Goal: Task Accomplishment & Management: Manage account settings

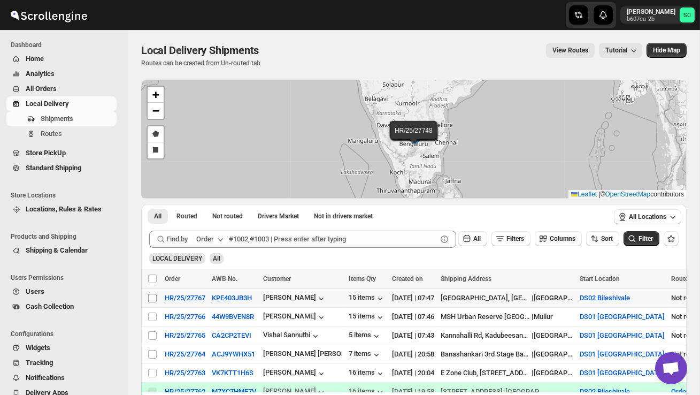
click at [154, 295] on input "Select shipment" at bounding box center [152, 298] width 9 height 9
checkbox input "true"
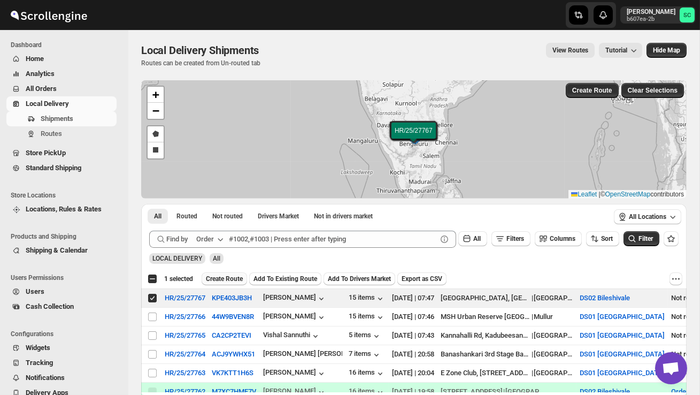
click at [243, 279] on span "Create Route" at bounding box center [224, 278] width 37 height 9
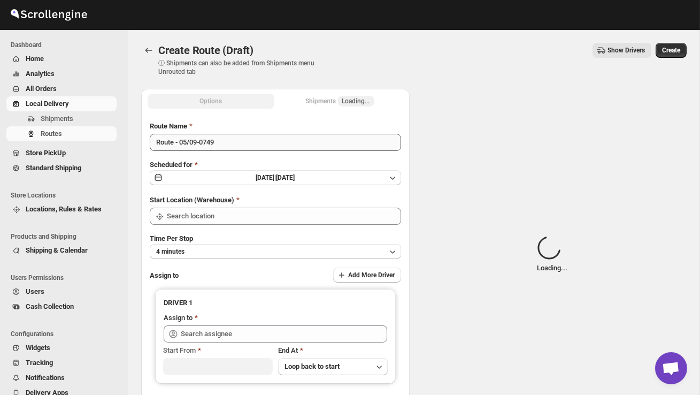
type input "DS02 Bileshivale"
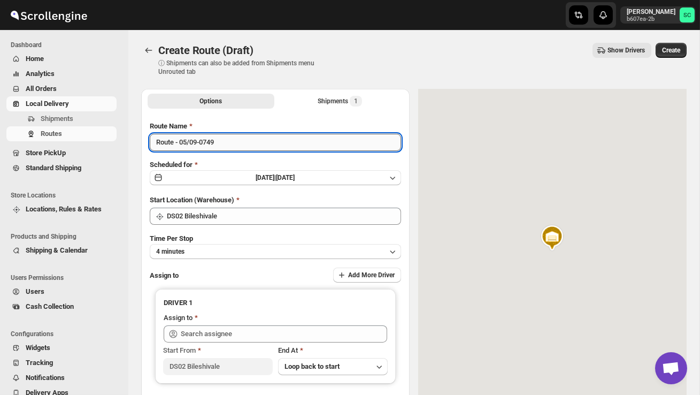
click at [235, 147] on input "Route - 05/09-0749" at bounding box center [275, 142] width 251 height 17
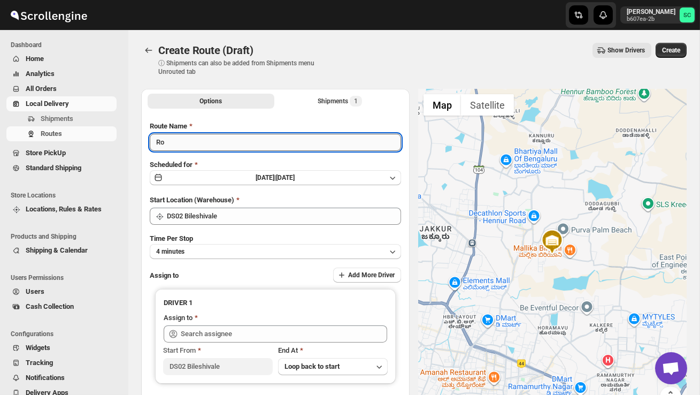
type input "R"
type input "Order no 27767"
click at [274, 250] on button "4 minutes" at bounding box center [275, 251] width 251 height 15
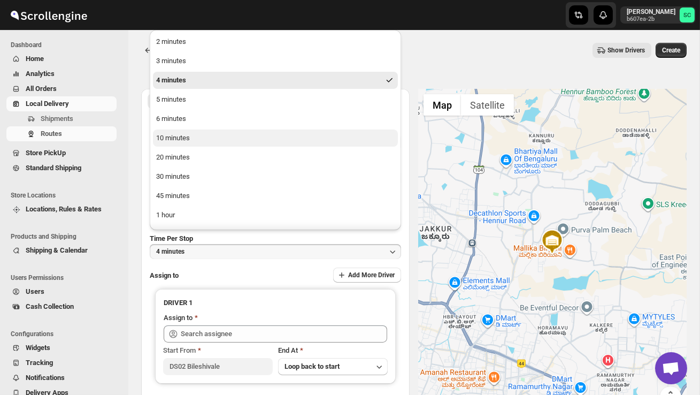
click at [219, 144] on button "10 minutes" at bounding box center [275, 137] width 245 height 17
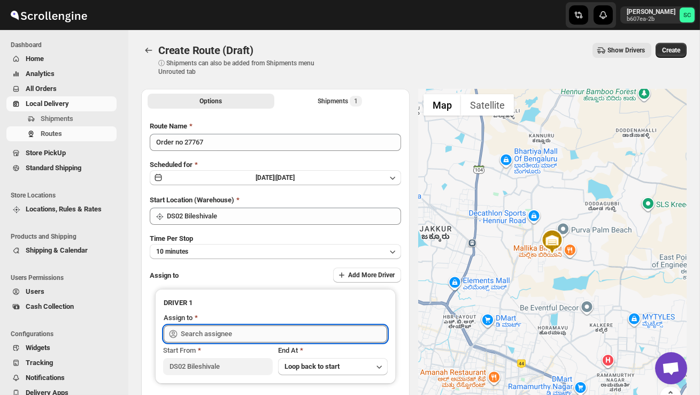
click at [224, 329] on input "text" at bounding box center [284, 333] width 207 height 17
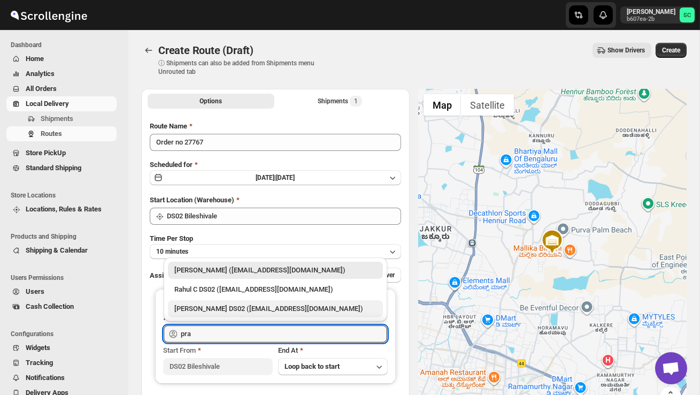
click at [247, 307] on div "[PERSON_NAME] DS02 ([EMAIL_ADDRESS][DOMAIN_NAME])" at bounding box center [275, 308] width 202 height 11
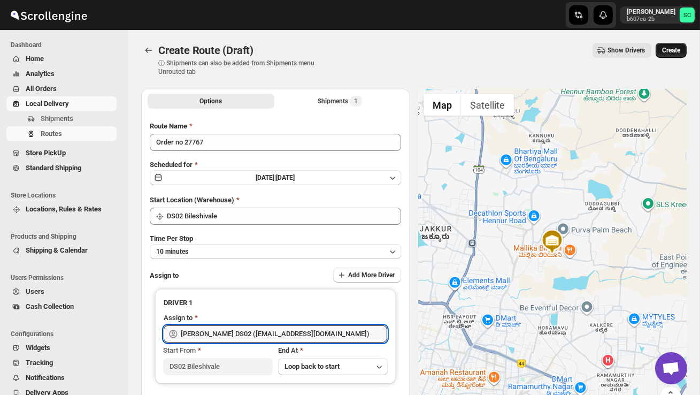
type input "[PERSON_NAME] DS02 ([EMAIL_ADDRESS][DOMAIN_NAME])"
click at [675, 57] on button "Create" at bounding box center [671, 50] width 31 height 15
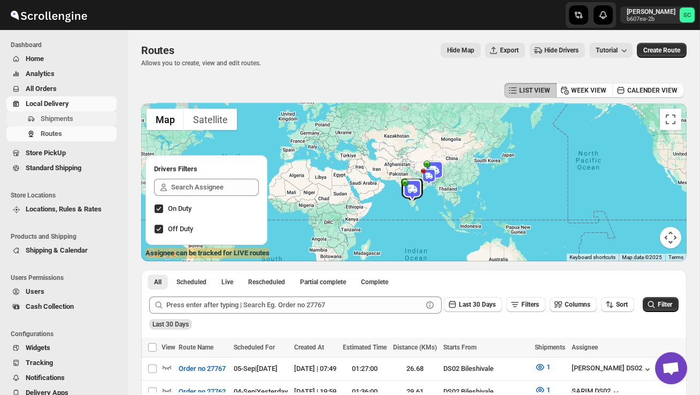
click at [78, 117] on span "Shipments" at bounding box center [78, 118] width 74 height 11
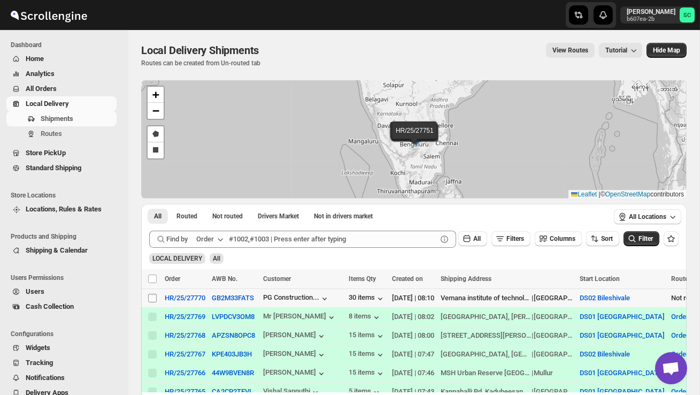
click at [151, 298] on input "Select shipment" at bounding box center [152, 298] width 9 height 9
checkbox input "true"
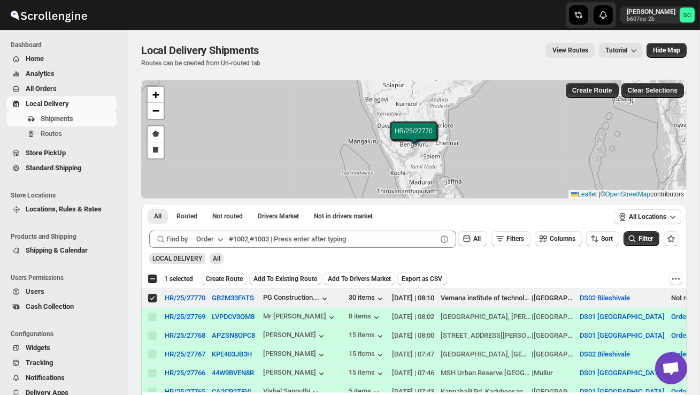
click at [228, 279] on span "Create Route" at bounding box center [224, 278] width 37 height 9
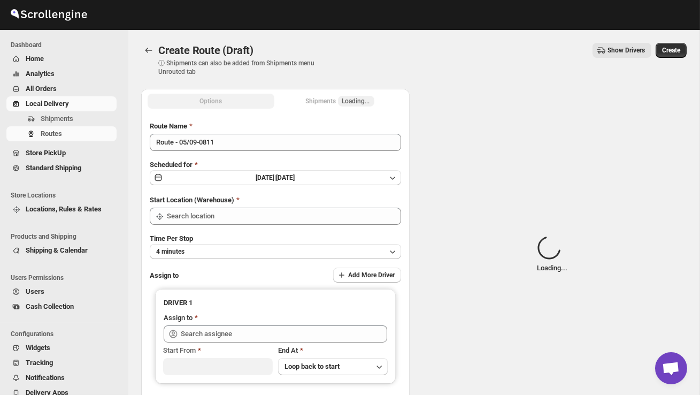
type input "DS02 Bileshivale"
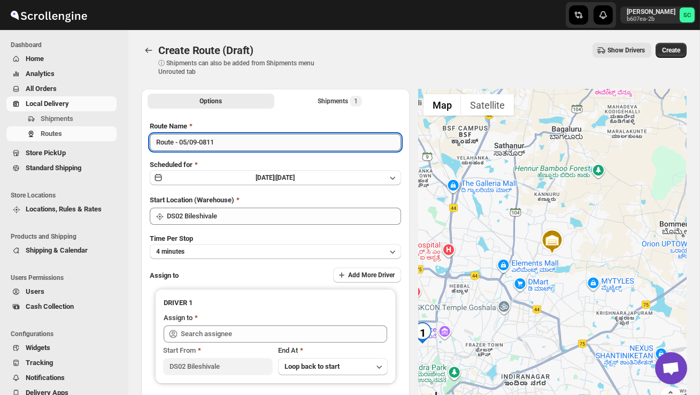
click at [231, 148] on input "Route - 05/09-0811" at bounding box center [275, 142] width 251 height 17
type input "R"
type input "Order no 27770"
click at [253, 251] on button "4 minutes" at bounding box center [275, 251] width 251 height 15
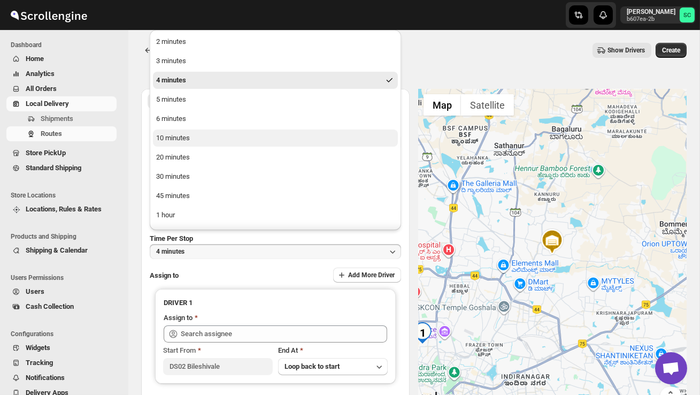
click at [200, 133] on button "10 minutes" at bounding box center [275, 137] width 245 height 17
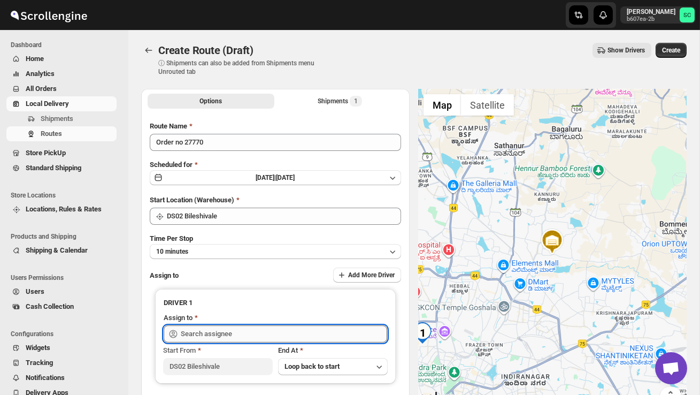
click at [213, 334] on input "text" at bounding box center [284, 333] width 207 height 17
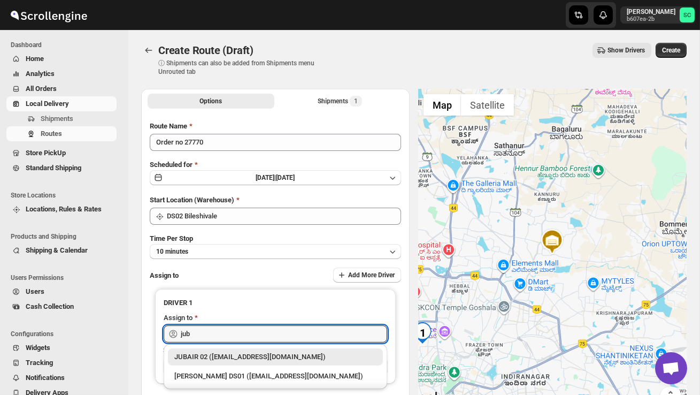
click at [240, 355] on div "JUBAIR 02 ([EMAIL_ADDRESS][DOMAIN_NAME])" at bounding box center [275, 357] width 202 height 11
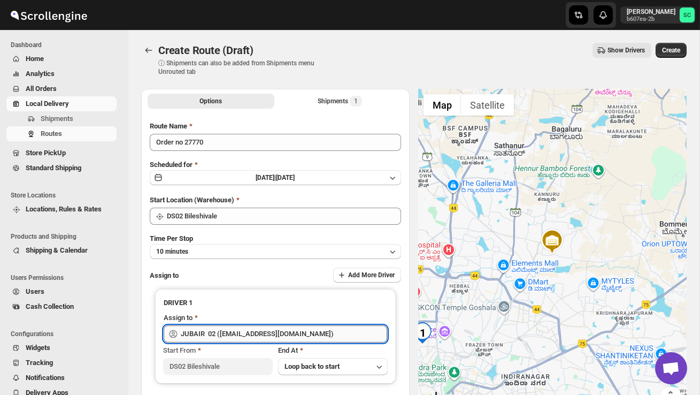
click at [309, 331] on input "JUBAIR 02 ([EMAIL_ADDRESS][DOMAIN_NAME])" at bounding box center [284, 333] width 207 height 17
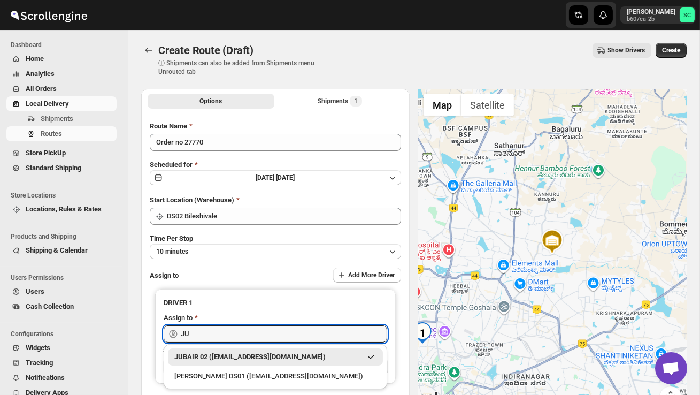
type input "J"
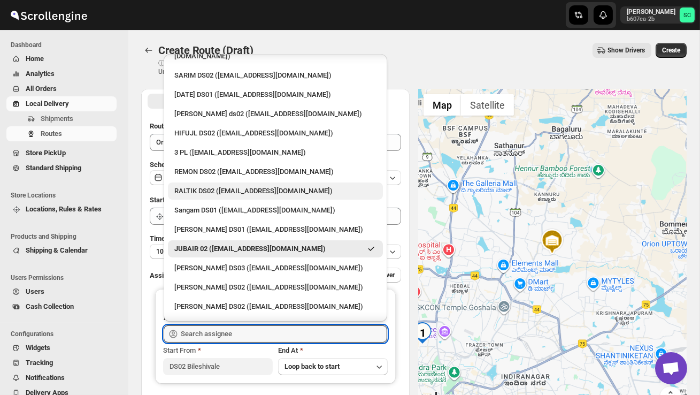
scroll to position [249, 0]
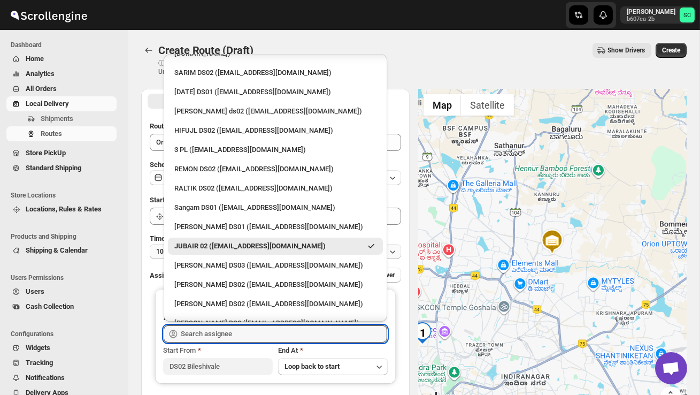
click at [300, 299] on div "[PERSON_NAME] DS02 ([EMAIL_ADDRESS][DOMAIN_NAME])" at bounding box center [275, 304] width 202 height 11
type input "[PERSON_NAME] DS02 ([EMAIL_ADDRESS][DOMAIN_NAME])"
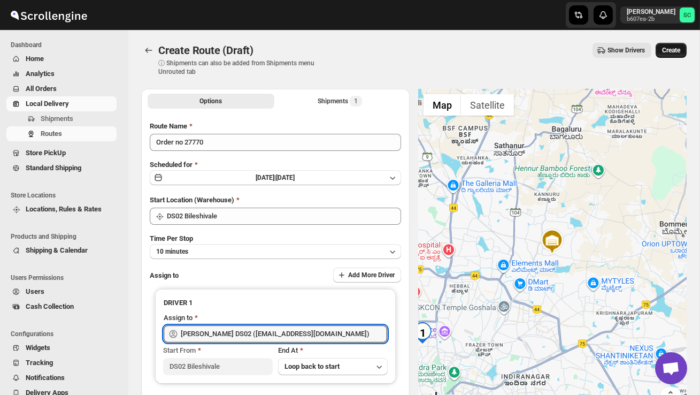
click at [668, 47] on span "Create" at bounding box center [671, 50] width 18 height 9
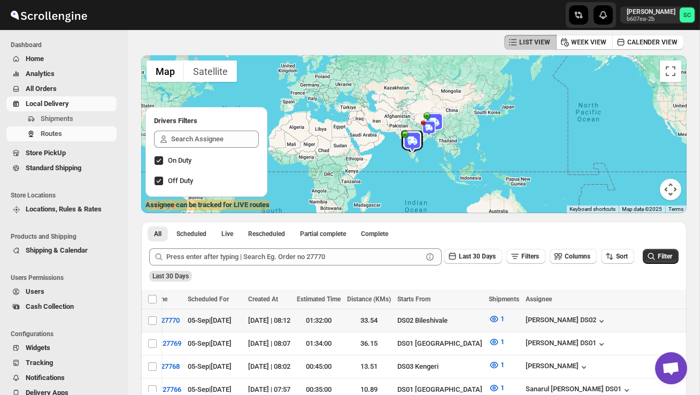
scroll to position [0, 50]
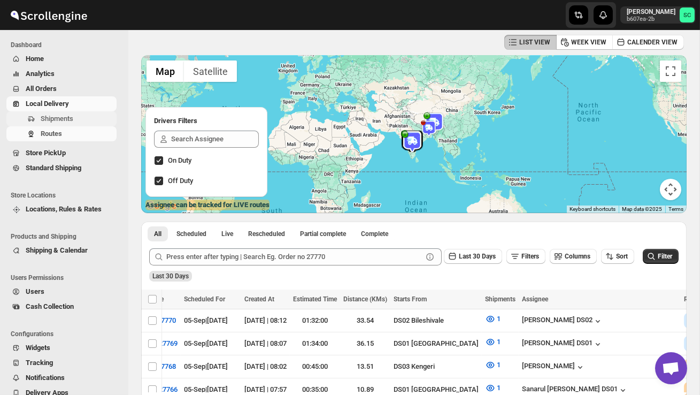
click at [73, 115] on span "Shipments" at bounding box center [57, 118] width 33 height 8
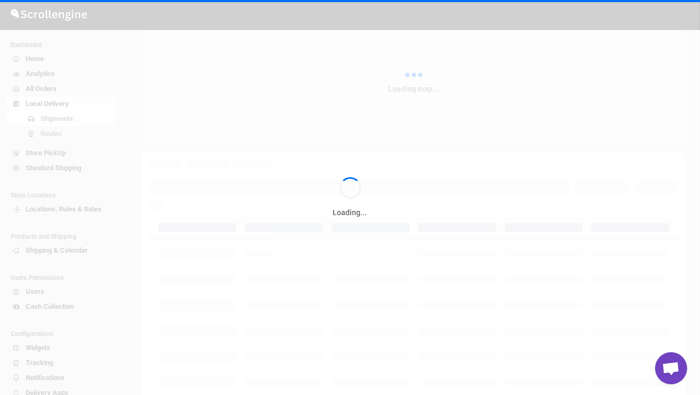
scroll to position [0, 0]
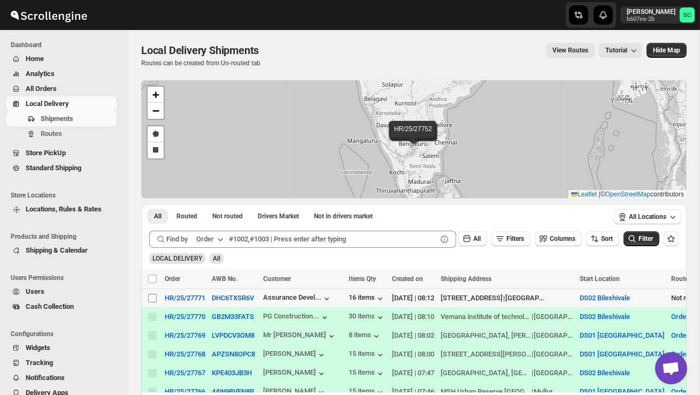
click at [151, 300] on input "Select shipment" at bounding box center [152, 298] width 9 height 9
checkbox input "true"
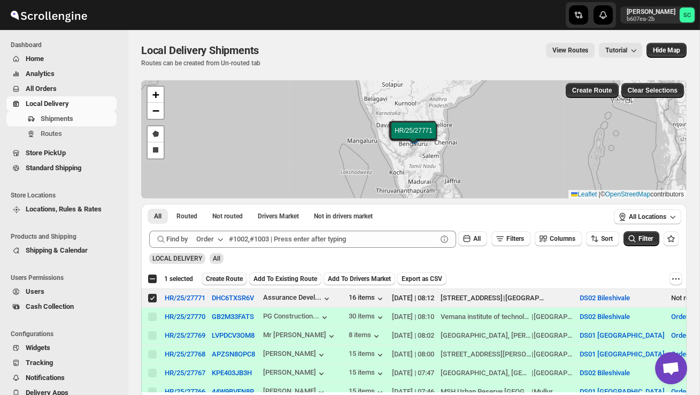
click at [230, 274] on span "Create Route" at bounding box center [224, 278] width 37 height 9
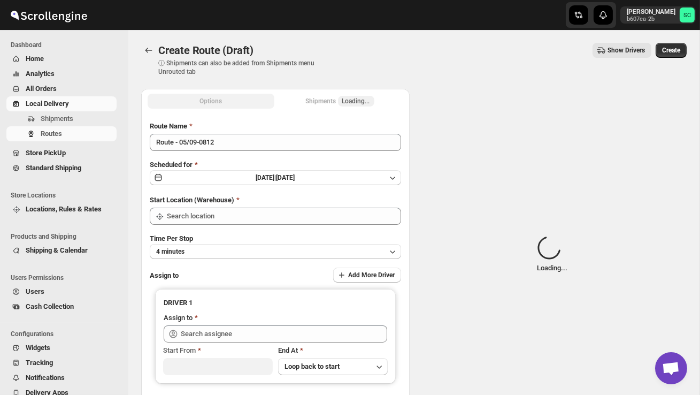
type input "DS02 Bileshivale"
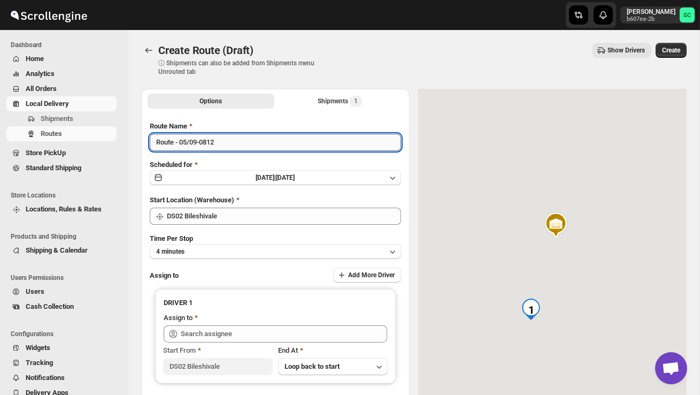
click at [235, 138] on input "Route - 05/09-0812" at bounding box center [275, 142] width 251 height 17
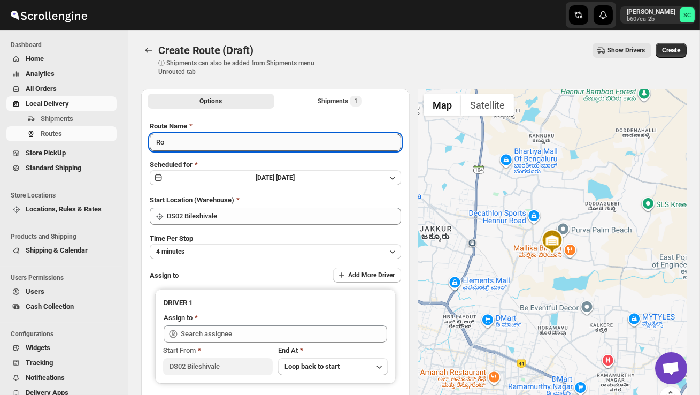
type input "R"
type input "Order no 27771"
click at [251, 248] on button "4 minutes" at bounding box center [275, 251] width 251 height 15
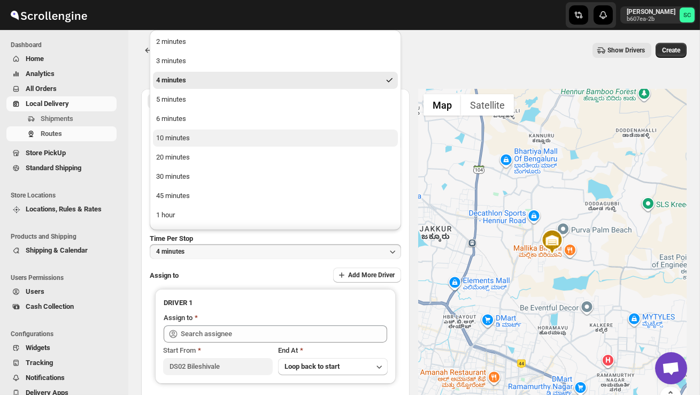
click at [212, 142] on button "10 minutes" at bounding box center [275, 137] width 245 height 17
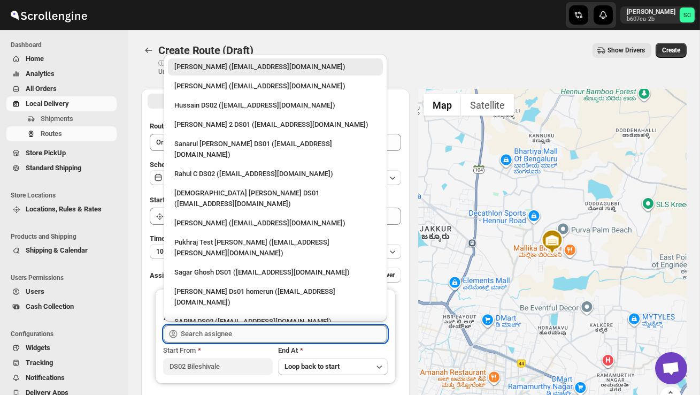
click at [220, 330] on input "text" at bounding box center [284, 333] width 207 height 17
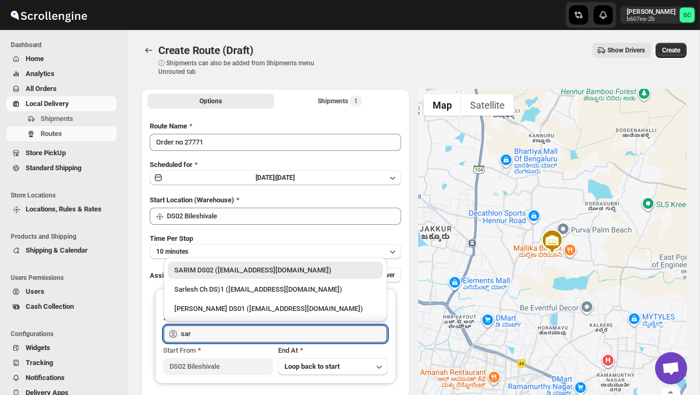
click at [242, 274] on div "SARIM DS02 ([EMAIL_ADDRESS][DOMAIN_NAME])" at bounding box center [275, 270] width 202 height 11
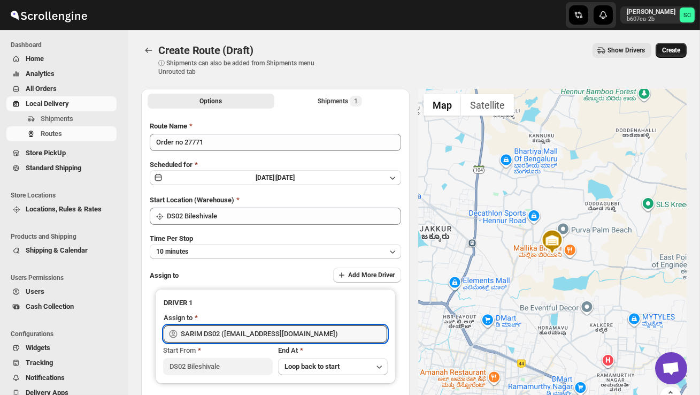
type input "SARIM DS02 ([EMAIL_ADDRESS][DOMAIN_NAME])"
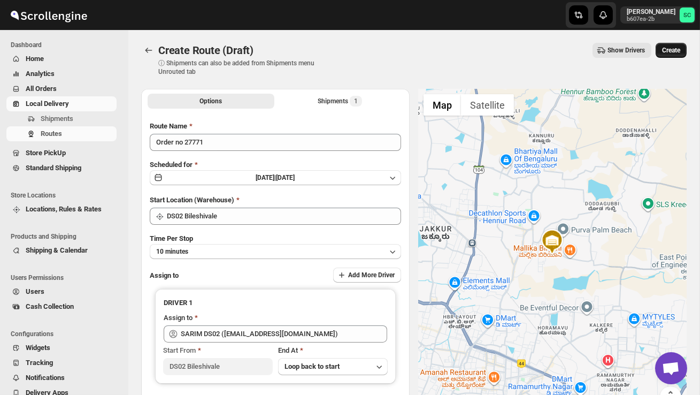
click at [677, 51] on span "Create" at bounding box center [671, 50] width 18 height 9
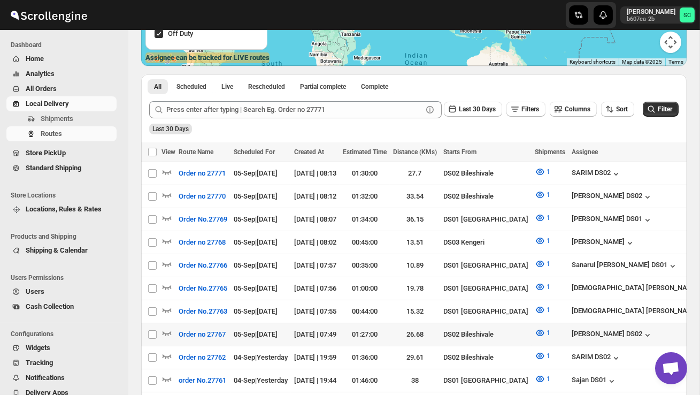
scroll to position [198, 0]
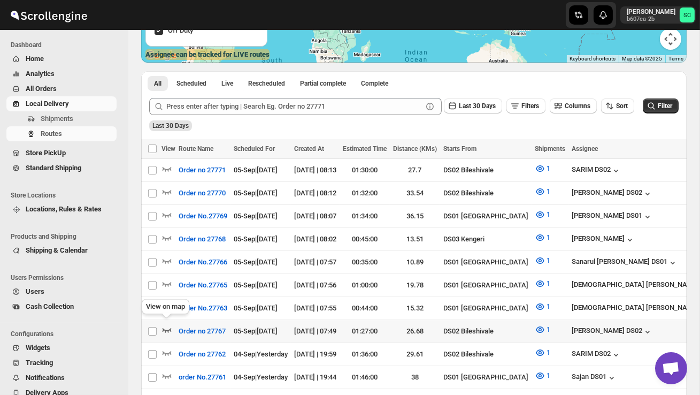
click at [165, 324] on icon "button" at bounding box center [167, 329] width 11 height 11
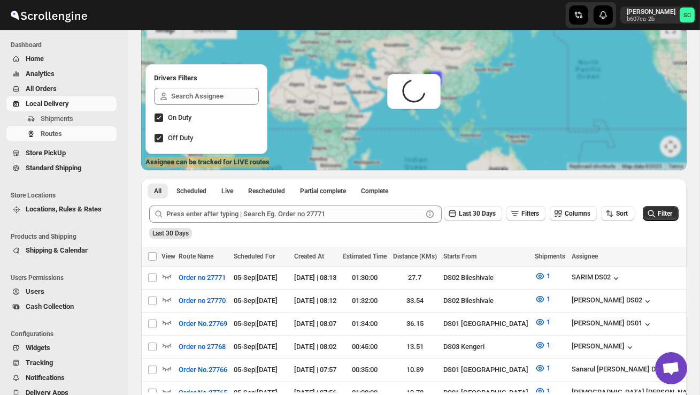
scroll to position [0, 0]
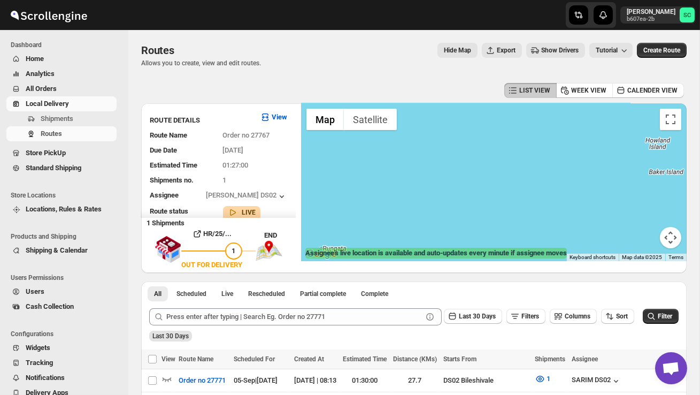
click at [670, 238] on button "Map camera controls" at bounding box center [670, 237] width 21 height 21
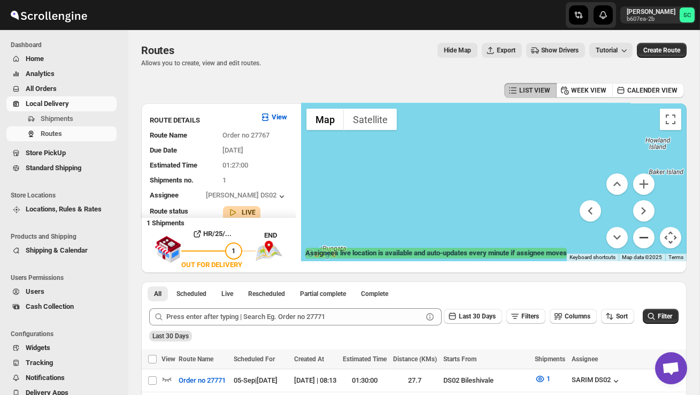
click at [648, 233] on button "Zoom out" at bounding box center [643, 237] width 21 height 21
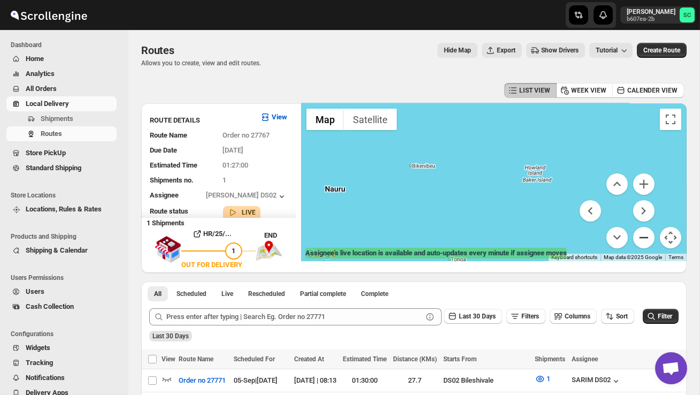
click at [648, 233] on button "Zoom out" at bounding box center [643, 237] width 21 height 21
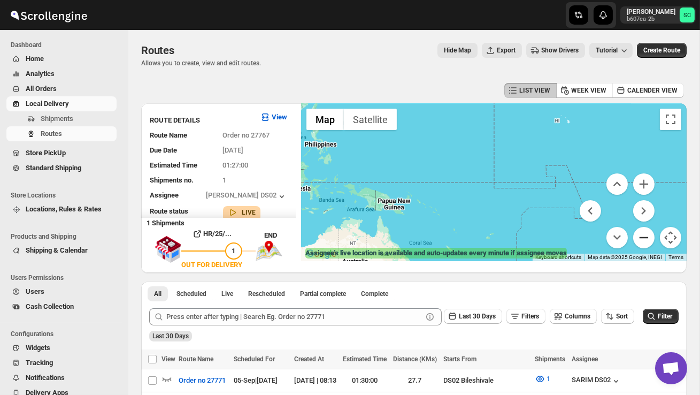
click at [647, 237] on button "Zoom out" at bounding box center [643, 237] width 21 height 21
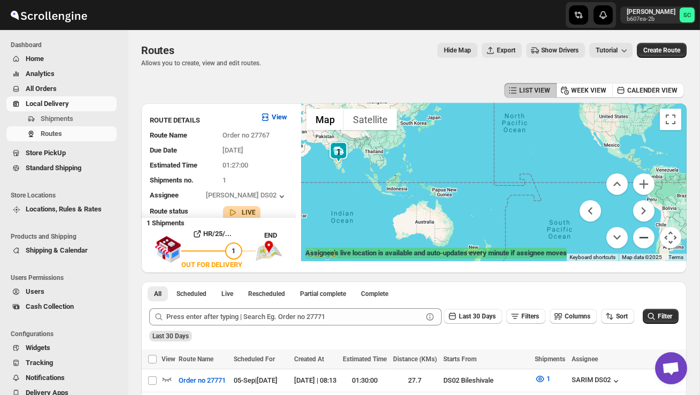
click at [647, 238] on button "Zoom out" at bounding box center [643, 237] width 21 height 21
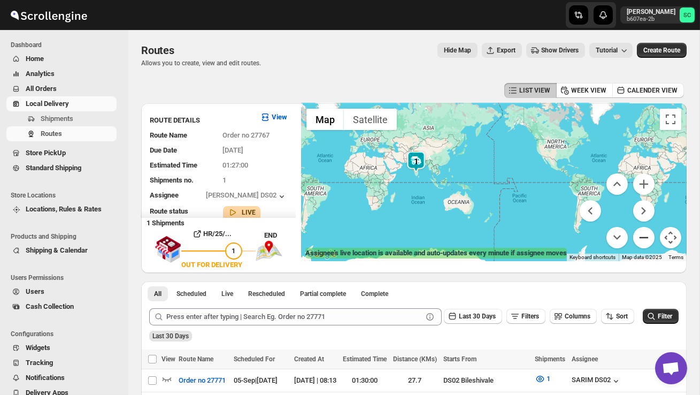
click at [647, 238] on button "Zoom out" at bounding box center [643, 237] width 21 height 21
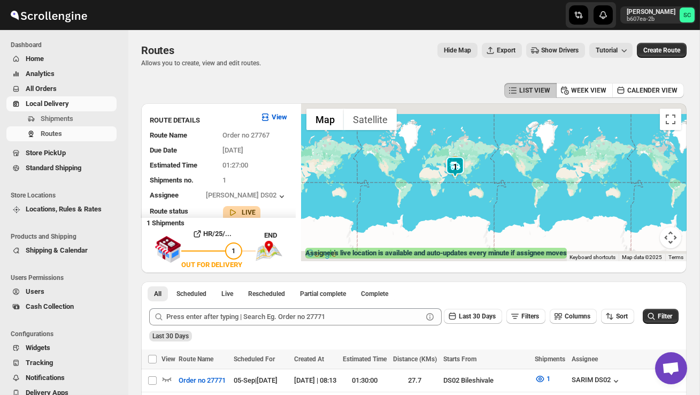
click at [673, 234] on button "Map camera controls" at bounding box center [670, 237] width 21 height 21
click at [651, 234] on button "Zoom out" at bounding box center [643, 237] width 21 height 21
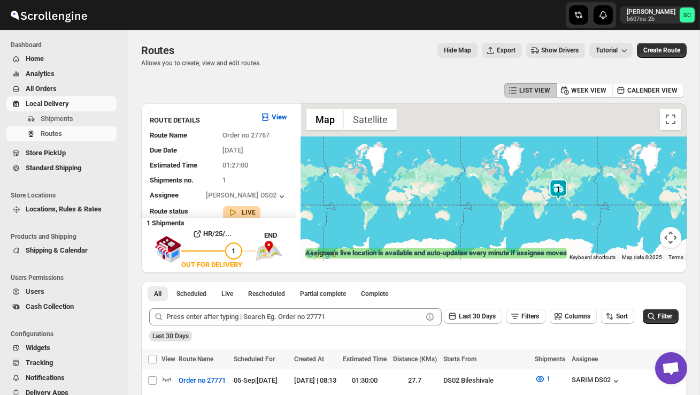
drag, startPoint x: 492, startPoint y: 165, endPoint x: 459, endPoint y: 102, distance: 70.8
click at [454, 110] on div at bounding box center [494, 182] width 386 height 158
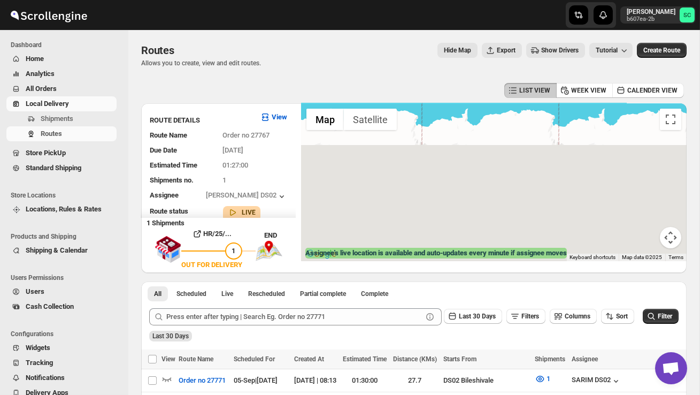
drag, startPoint x: 519, startPoint y: 170, endPoint x: 632, endPoint y: 210, distance: 120.3
click at [633, 210] on div at bounding box center [494, 182] width 386 height 158
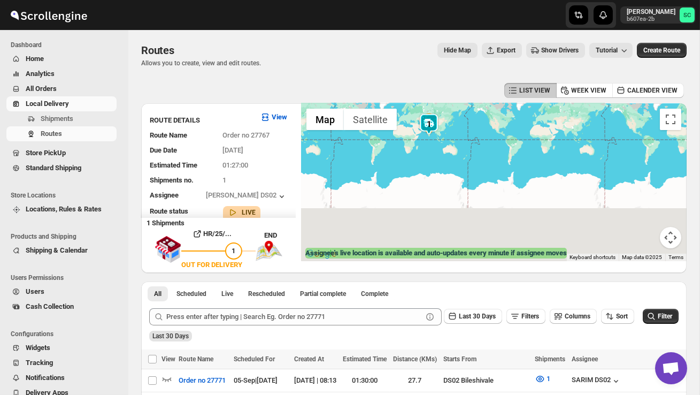
drag, startPoint x: 491, startPoint y: 204, endPoint x: 539, endPoint y: 294, distance: 102.2
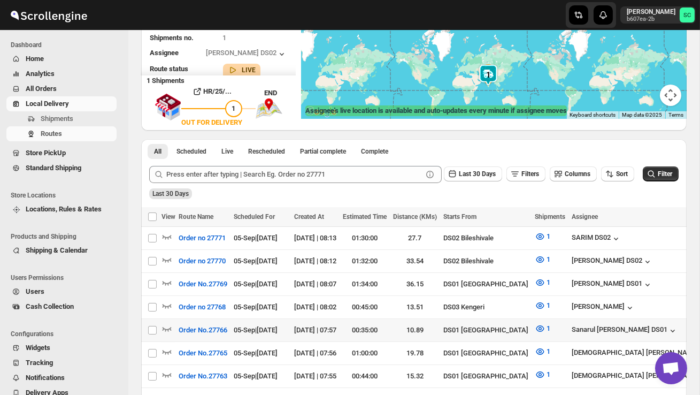
scroll to position [144, 0]
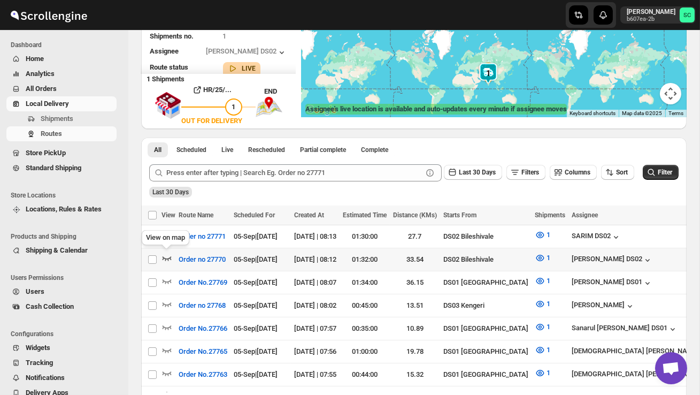
click at [167, 255] on icon "button" at bounding box center [167, 258] width 11 height 11
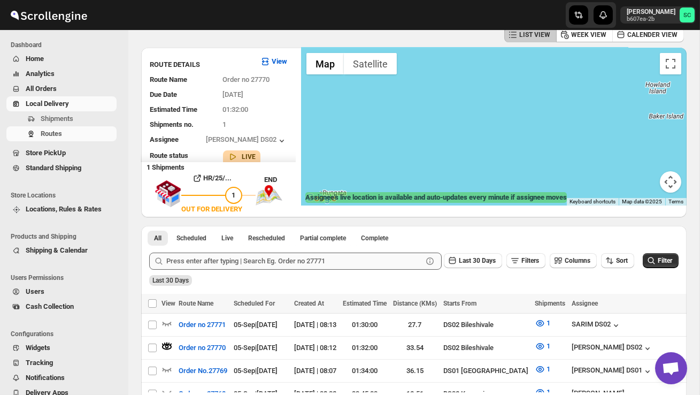
scroll to position [71, 0]
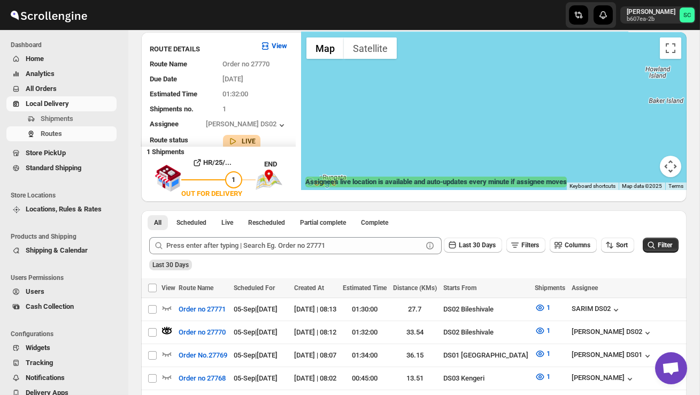
click at [674, 169] on button "Map camera controls" at bounding box center [670, 166] width 21 height 21
click at [656, 171] on div at bounding box center [494, 111] width 386 height 158
click at [640, 164] on button "Zoom out" at bounding box center [643, 166] width 21 height 21
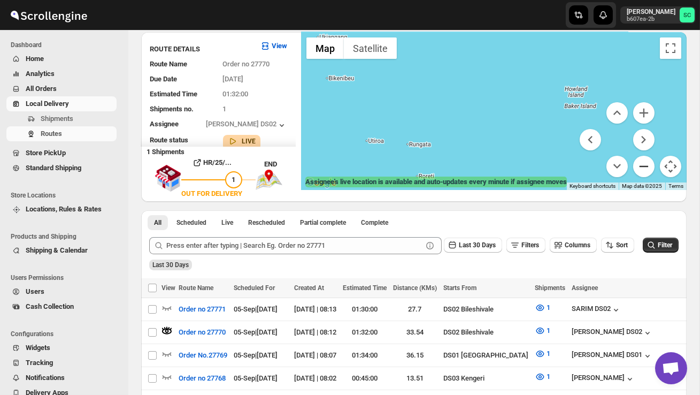
click at [640, 164] on button "Zoom out" at bounding box center [643, 166] width 21 height 21
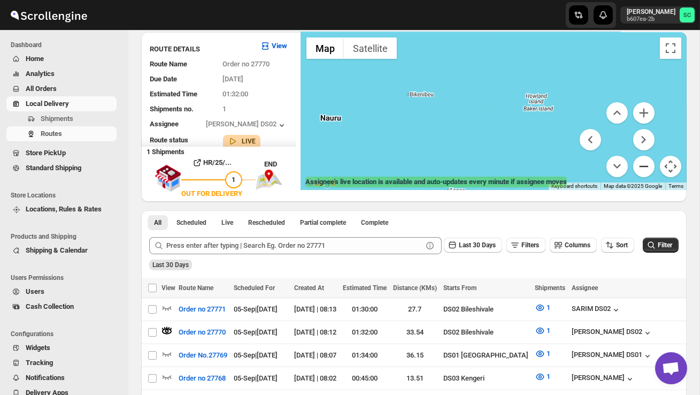
click at [640, 164] on button "Zoom out" at bounding box center [643, 166] width 21 height 21
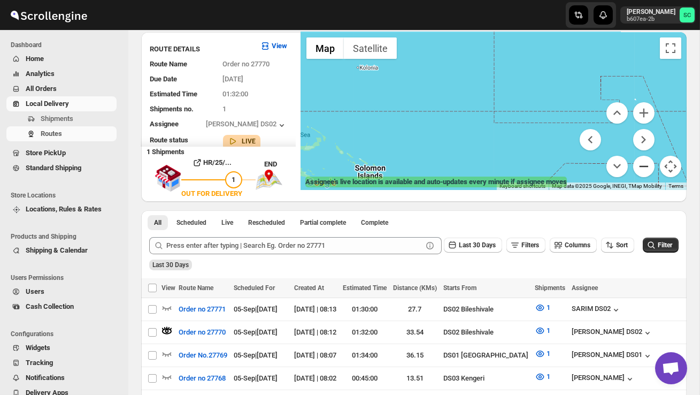
click at [640, 164] on div at bounding box center [494, 111] width 386 height 158
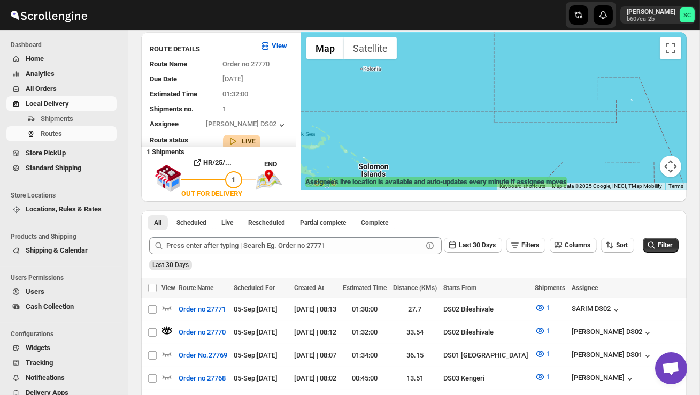
click at [678, 165] on button "Map camera controls" at bounding box center [670, 166] width 21 height 21
click at [638, 168] on button "Zoom out" at bounding box center [643, 166] width 21 height 21
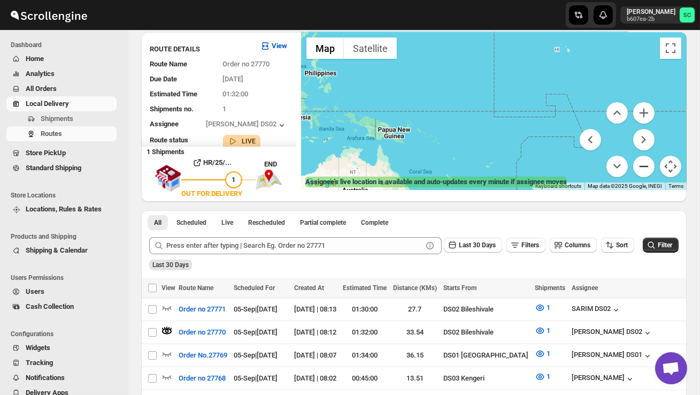
click at [638, 168] on button "Zoom out" at bounding box center [643, 166] width 21 height 21
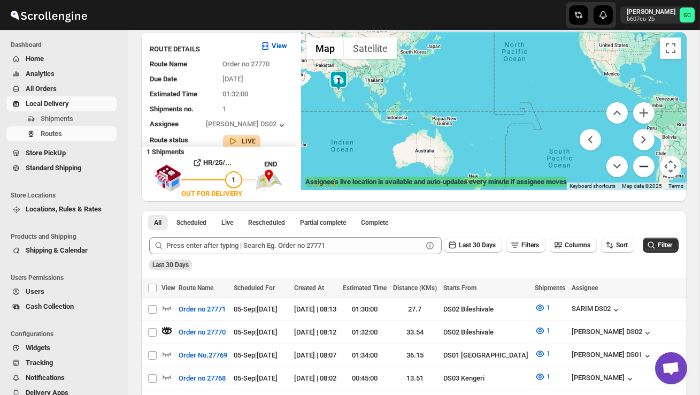
click at [638, 168] on button "Zoom out" at bounding box center [643, 166] width 21 height 21
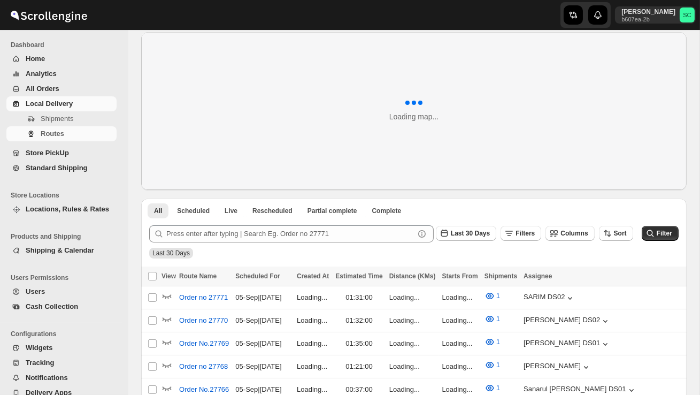
scroll to position [71, 0]
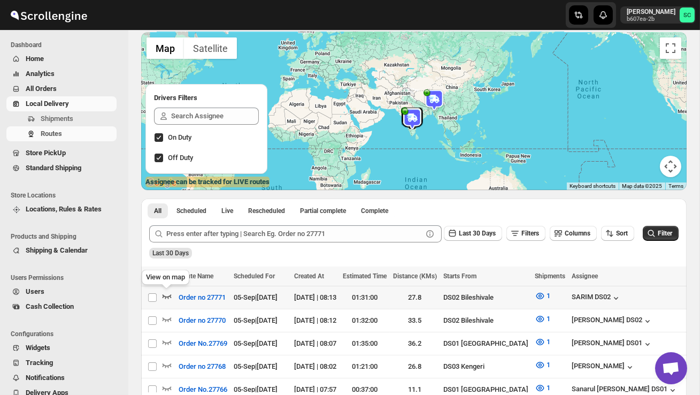
click at [168, 293] on icon "button" at bounding box center [167, 296] width 11 height 11
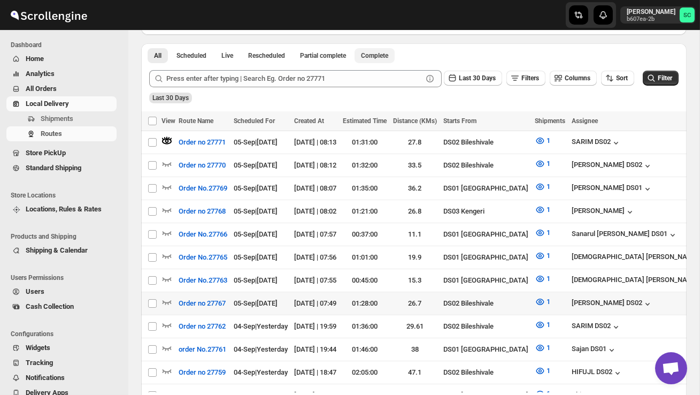
scroll to position [241, 0]
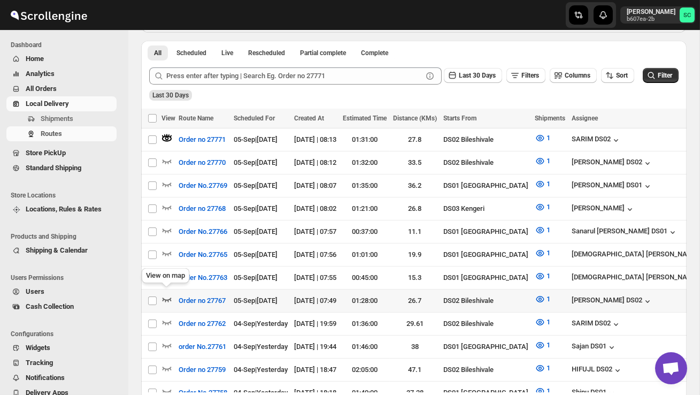
click at [165, 294] on icon "button" at bounding box center [167, 299] width 11 height 11
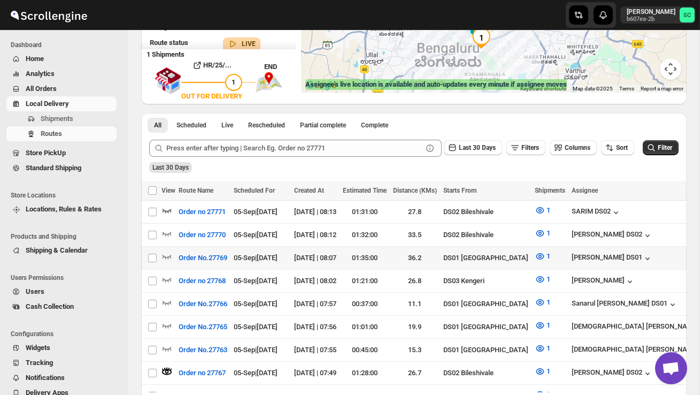
scroll to position [173, 0]
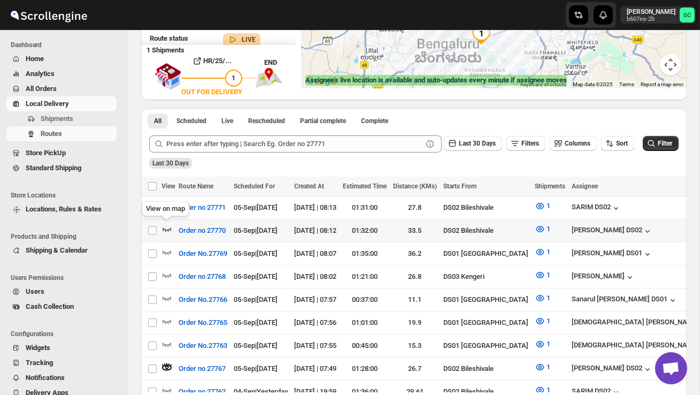
click at [165, 231] on icon "button" at bounding box center [167, 229] width 11 height 11
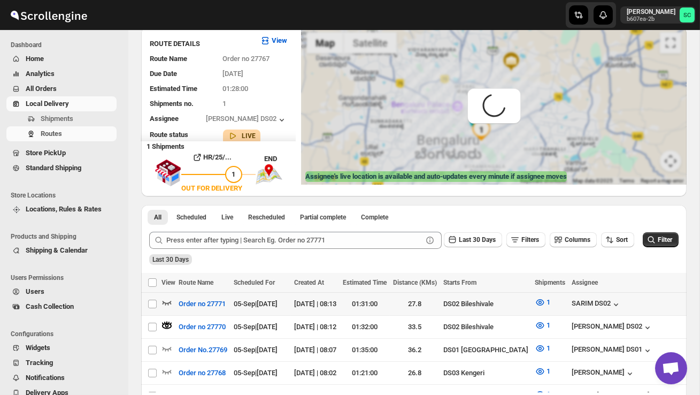
scroll to position [0, 0]
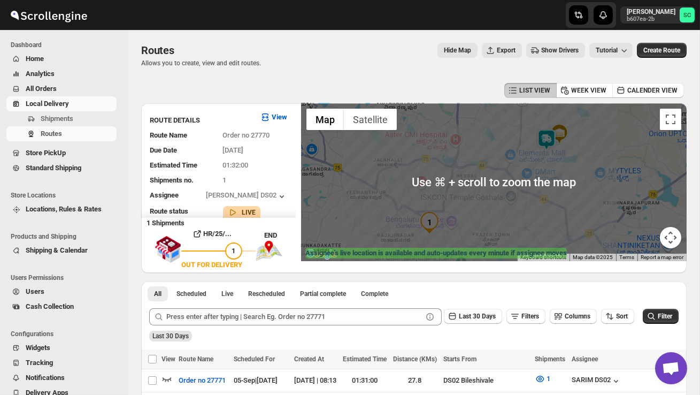
click at [554, 140] on img at bounding box center [546, 139] width 21 height 21
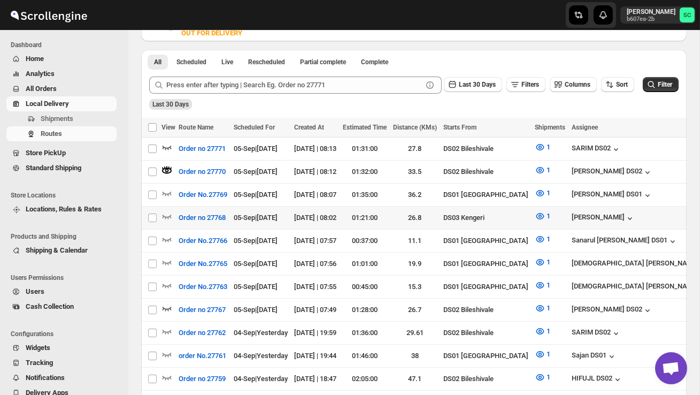
scroll to position [243, 0]
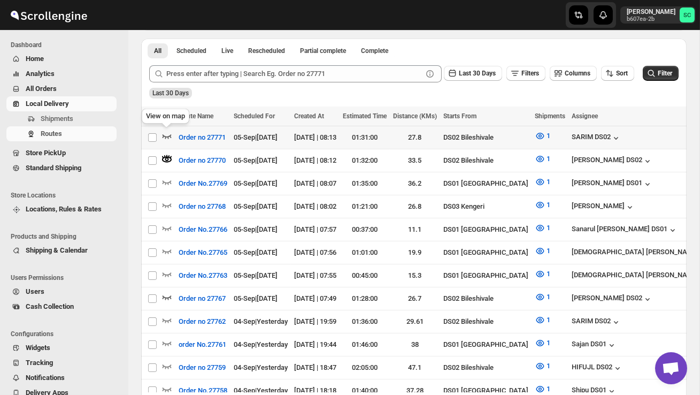
click at [169, 135] on icon "button" at bounding box center [167, 136] width 9 height 4
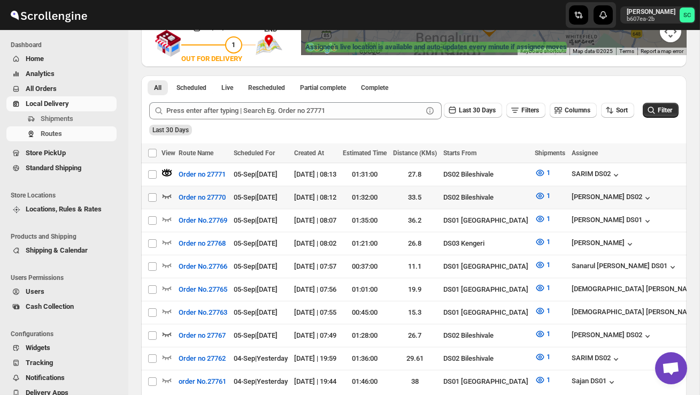
scroll to position [208, 0]
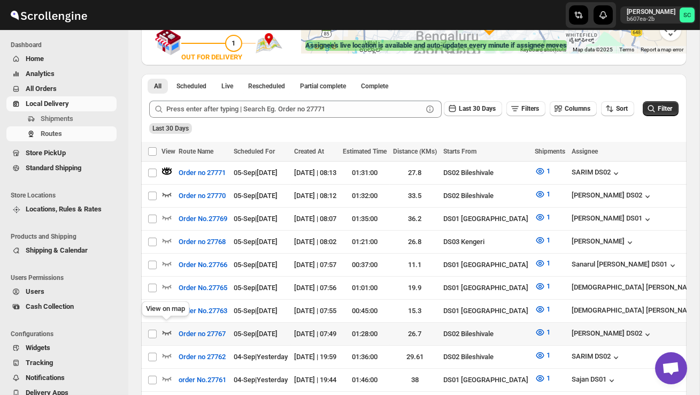
click at [169, 327] on icon "button" at bounding box center [167, 332] width 11 height 11
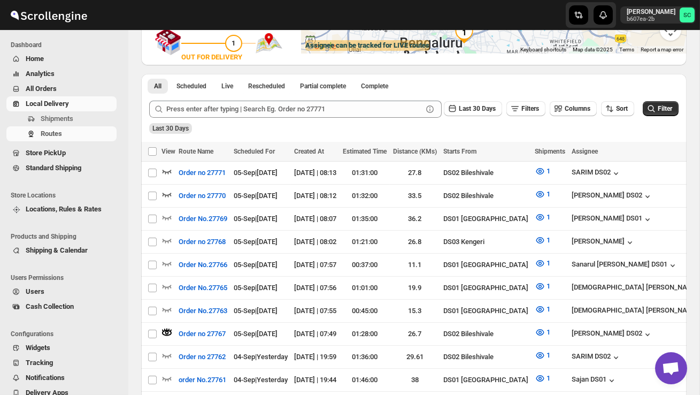
scroll to position [0, 0]
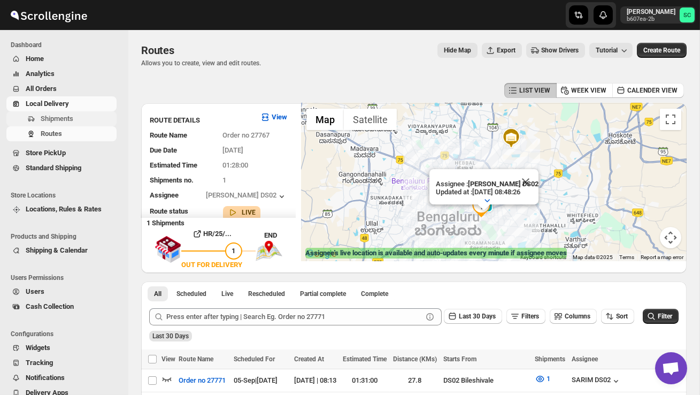
click at [83, 114] on span "Shipments" at bounding box center [78, 118] width 74 height 11
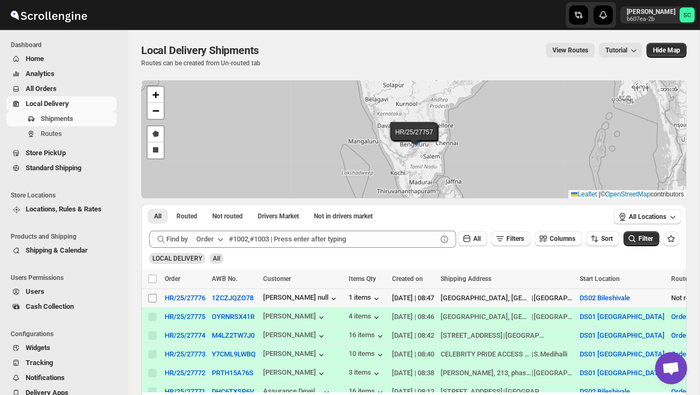
click at [149, 294] on input "Select shipment" at bounding box center [152, 298] width 9 height 9
checkbox input "true"
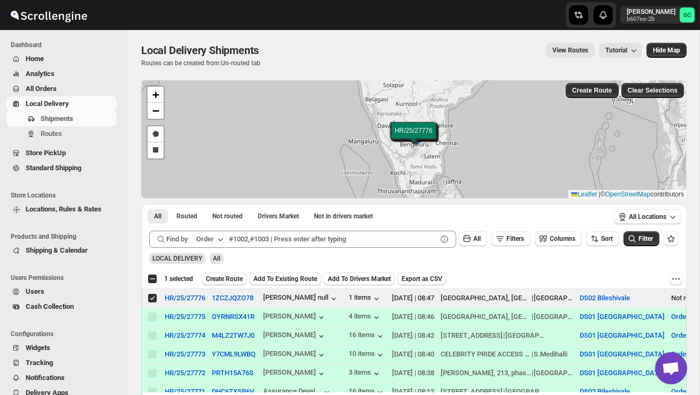
click at [222, 281] on span "Create Route" at bounding box center [224, 278] width 37 height 9
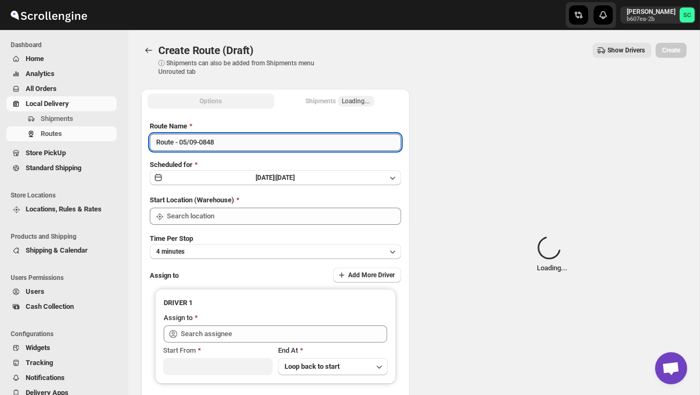
click at [231, 143] on input "Route - 05/09-0848" at bounding box center [275, 142] width 251 height 17
type input "DS02 Bileshivale"
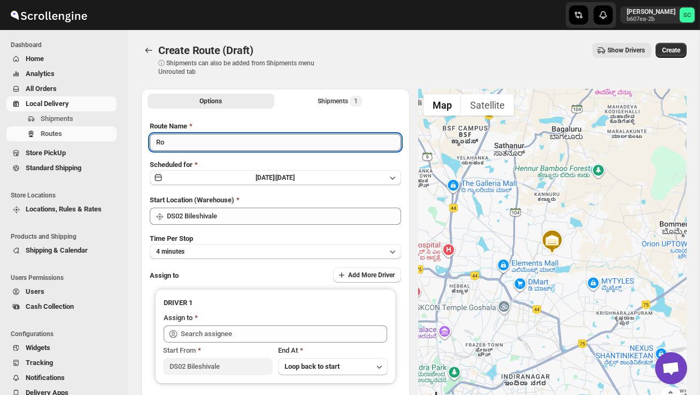
type input "R"
type input "Order no 27776"
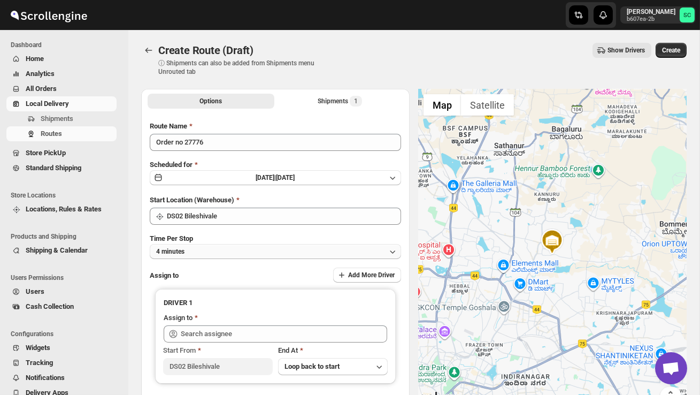
click at [246, 255] on button "4 minutes" at bounding box center [275, 251] width 251 height 15
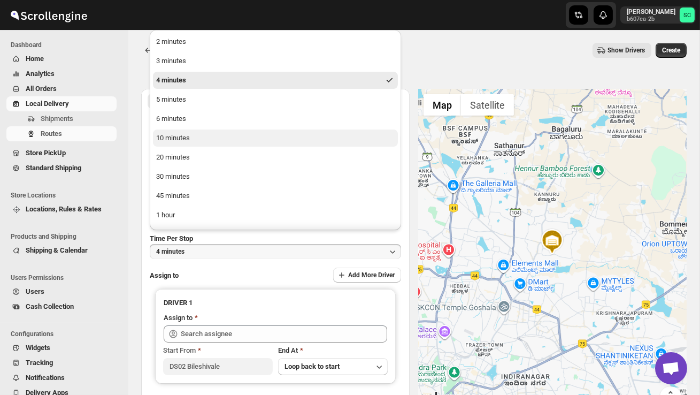
click at [206, 139] on button "10 minutes" at bounding box center [275, 137] width 245 height 17
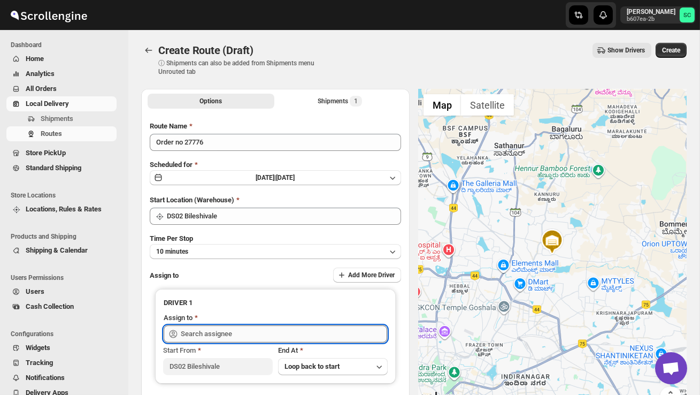
click at [218, 328] on input "text" at bounding box center [284, 333] width 207 height 17
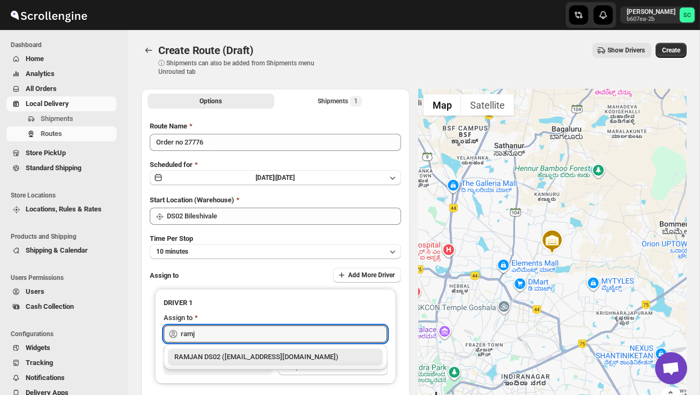
click at [261, 355] on div "RAMJAN DS02 ([EMAIL_ADDRESS][DOMAIN_NAME])" at bounding box center [275, 357] width 202 height 11
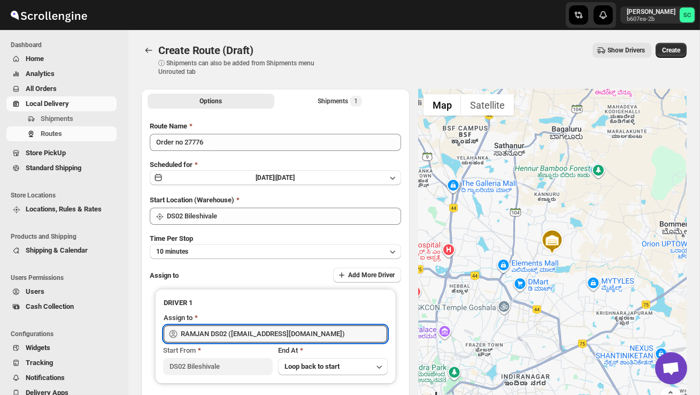
type input "RAMJAN DS02 ([EMAIL_ADDRESS][DOMAIN_NAME])"
click at [671, 48] on span "Create" at bounding box center [671, 50] width 18 height 9
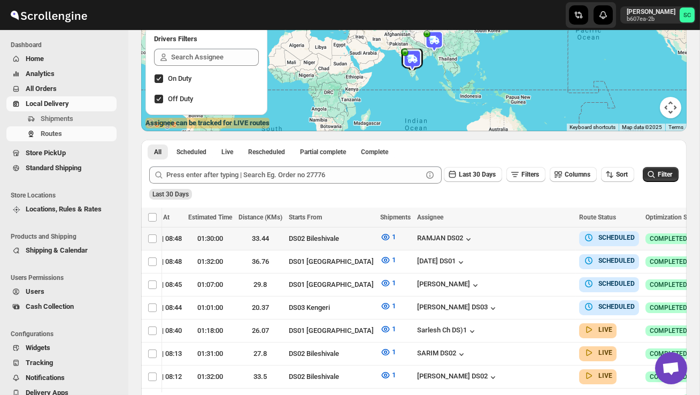
scroll to position [0, 154]
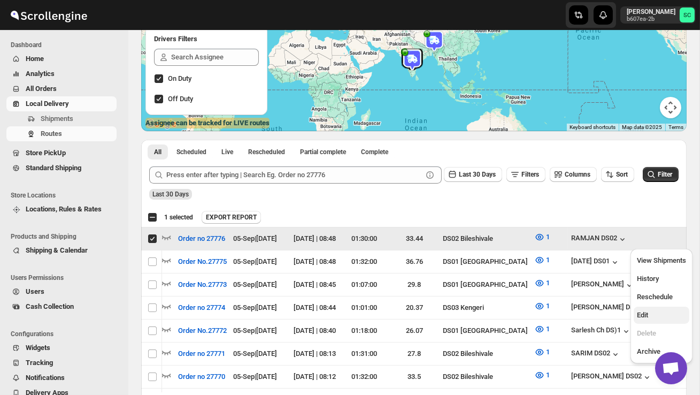
click at [656, 320] on button "Edit" at bounding box center [662, 315] width 56 height 17
checkbox input "false"
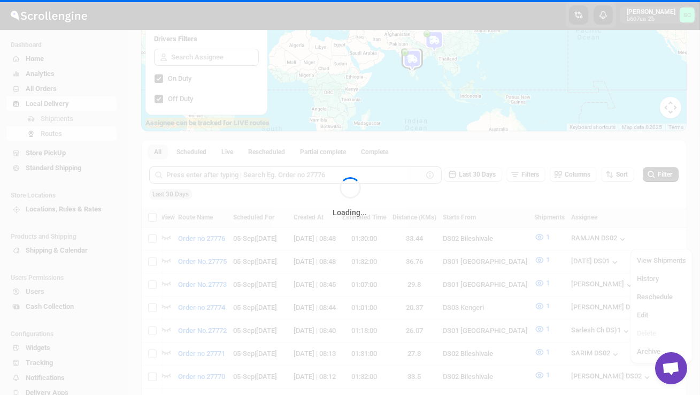
scroll to position [0, 0]
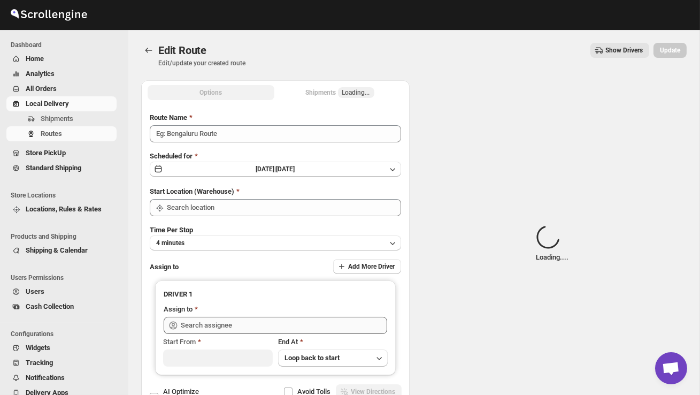
type input "Order no 27776"
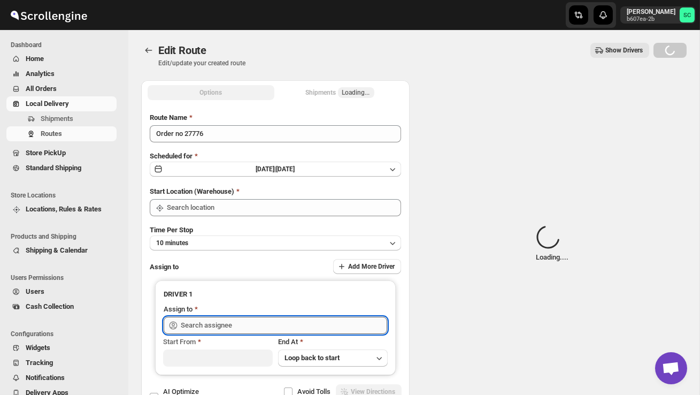
click at [340, 324] on input "text" at bounding box center [284, 325] width 207 height 17
type input "DS02 Bileshivale"
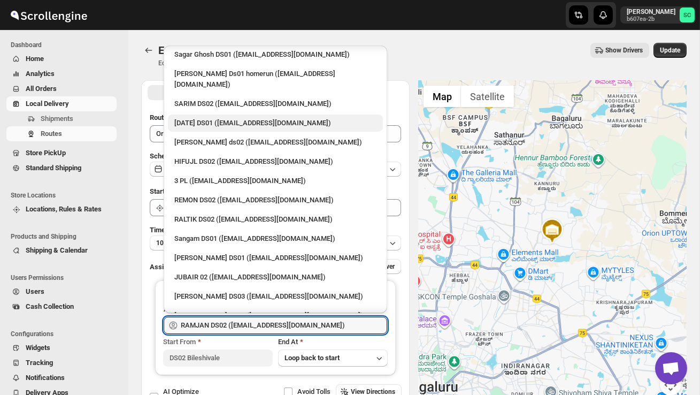
scroll to position [195, 0]
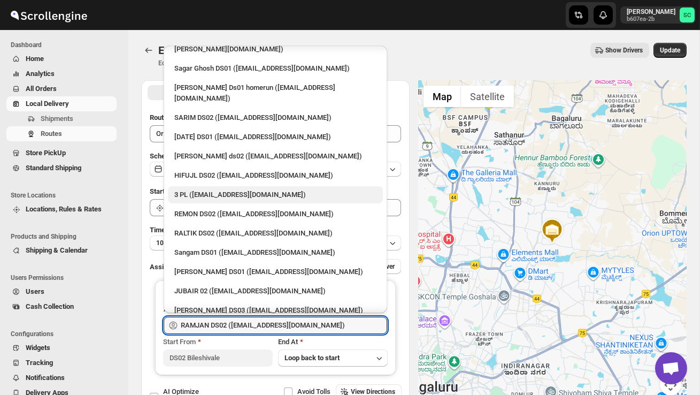
click at [233, 186] on div "3 PL ([EMAIL_ADDRESS][DOMAIN_NAME])" at bounding box center [275, 194] width 215 height 17
type input "3 PL ([EMAIL_ADDRESS][DOMAIN_NAME])"
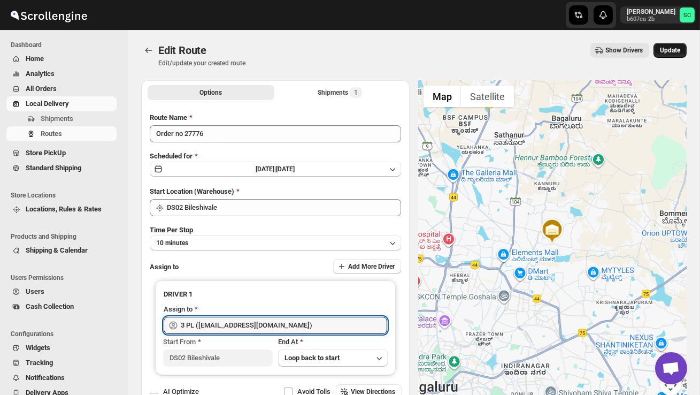
click at [674, 50] on span "Update" at bounding box center [670, 50] width 20 height 9
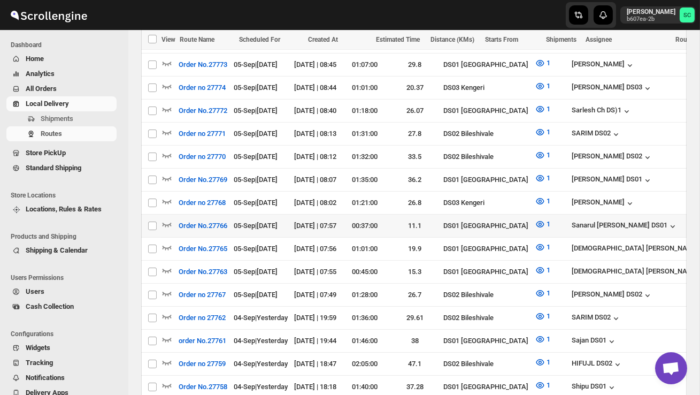
scroll to position [399, 0]
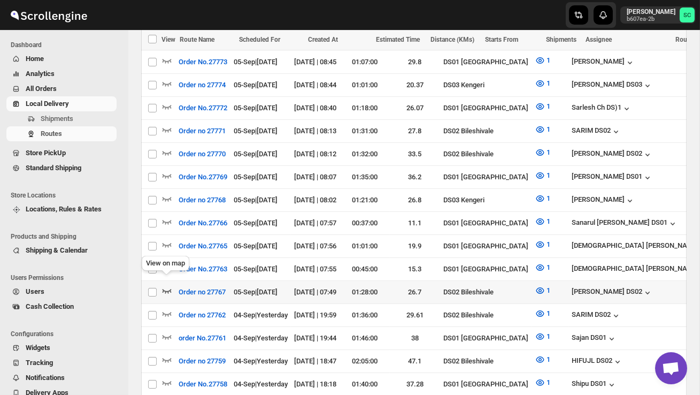
click at [171, 289] on icon "button" at bounding box center [167, 291] width 9 height 4
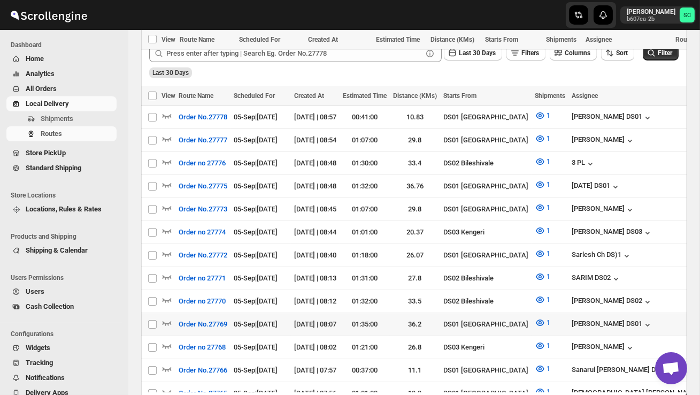
scroll to position [0, 0]
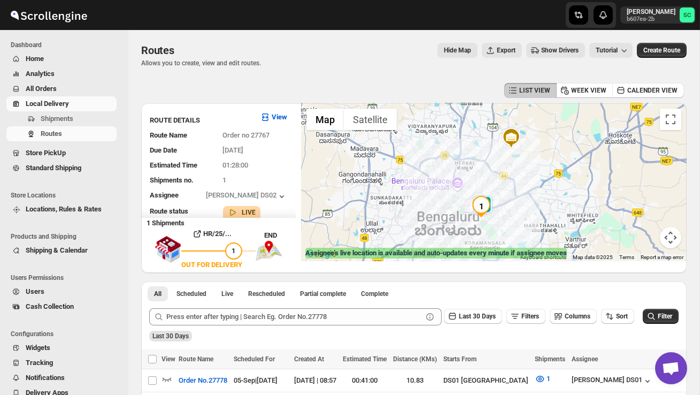
click at [524, 209] on div at bounding box center [494, 182] width 386 height 158
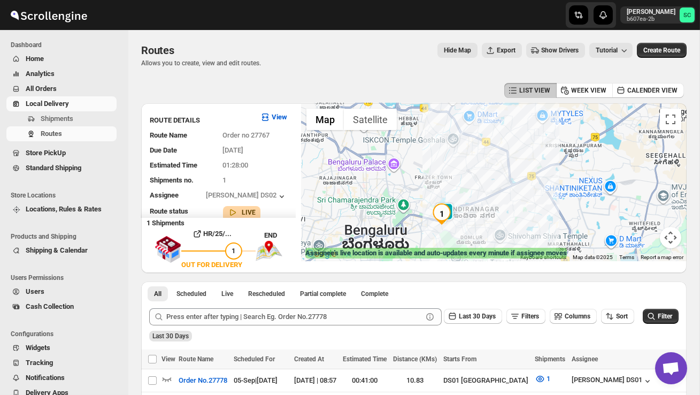
click at [524, 209] on div at bounding box center [494, 182] width 386 height 158
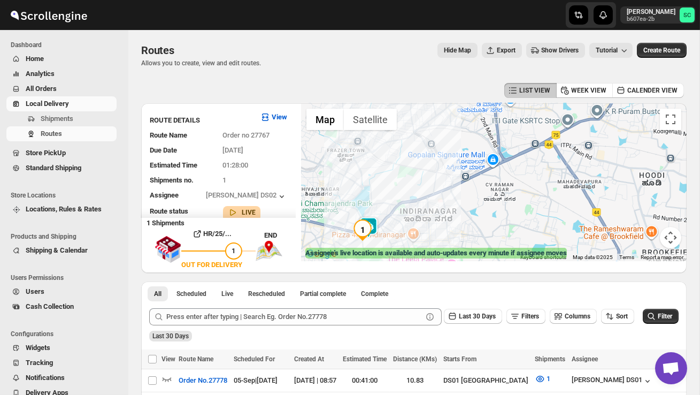
drag, startPoint x: 451, startPoint y: 231, endPoint x: 488, endPoint y: 195, distance: 51.8
click at [476, 202] on div at bounding box center [494, 182] width 386 height 158
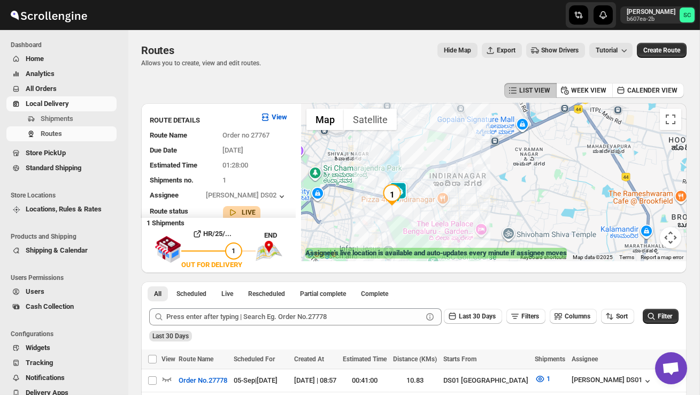
click at [488, 195] on div at bounding box center [494, 182] width 386 height 158
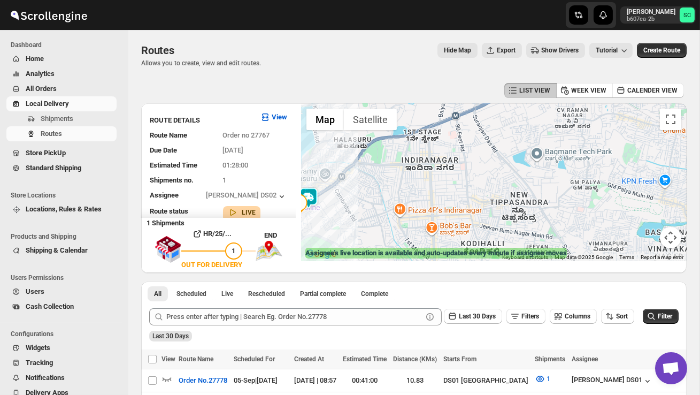
drag, startPoint x: 383, startPoint y: 232, endPoint x: 482, endPoint y: 210, distance: 100.7
click at [482, 210] on div at bounding box center [494, 182] width 386 height 158
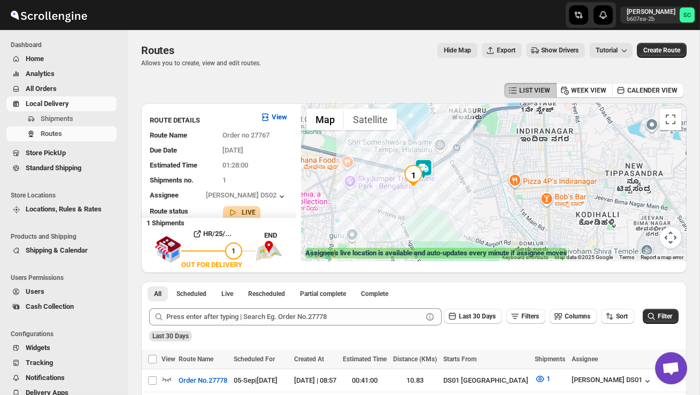
click at [482, 210] on div at bounding box center [494, 182] width 386 height 158
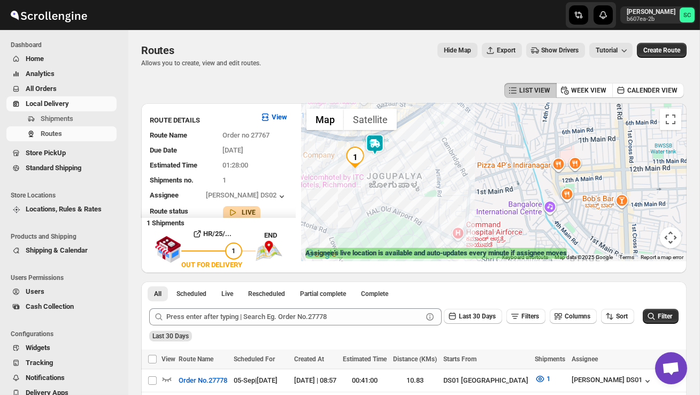
drag, startPoint x: 407, startPoint y: 196, endPoint x: 454, endPoint y: 248, distance: 69.7
click at [453, 247] on div "← Move left → Move right ↑ Move up ↓ Move down + Zoom in - Zoom out Home Jump l…" at bounding box center [494, 182] width 386 height 158
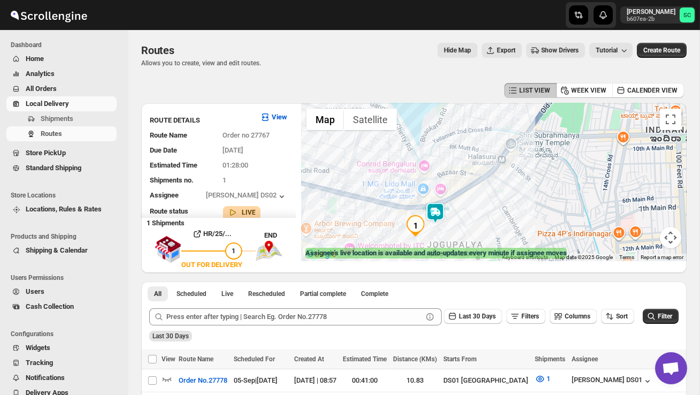
click at [440, 204] on img at bounding box center [435, 212] width 21 height 21
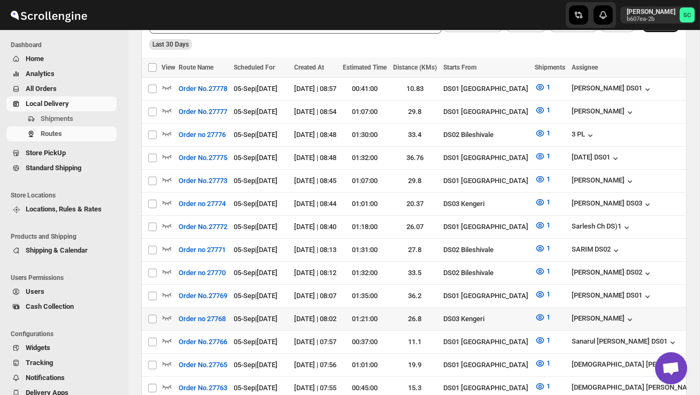
scroll to position [292, 0]
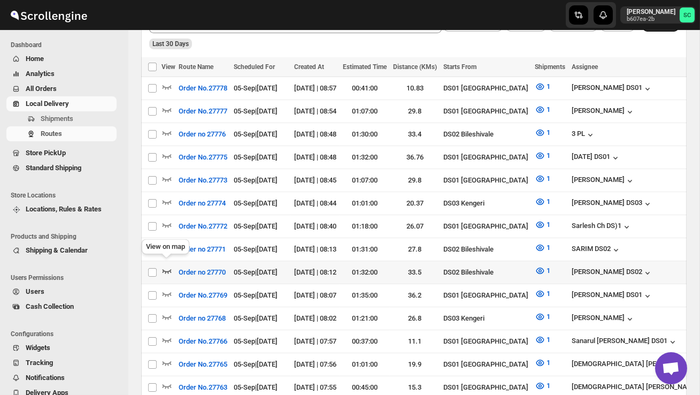
click at [166, 265] on icon "button" at bounding box center [167, 270] width 11 height 11
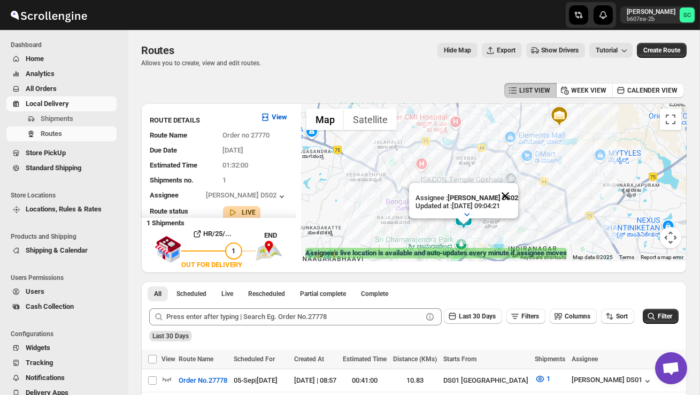
click at [512, 198] on button "Close" at bounding box center [506, 196] width 26 height 26
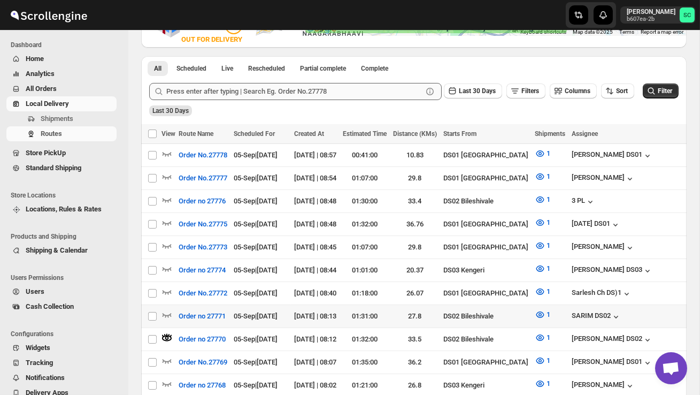
scroll to position [230, 0]
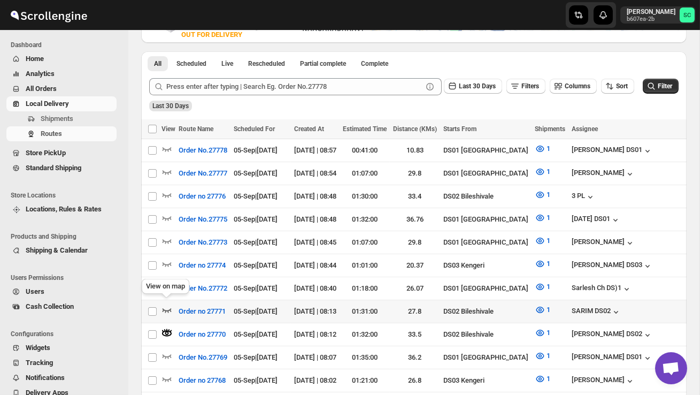
click at [167, 308] on icon "button" at bounding box center [167, 310] width 9 height 4
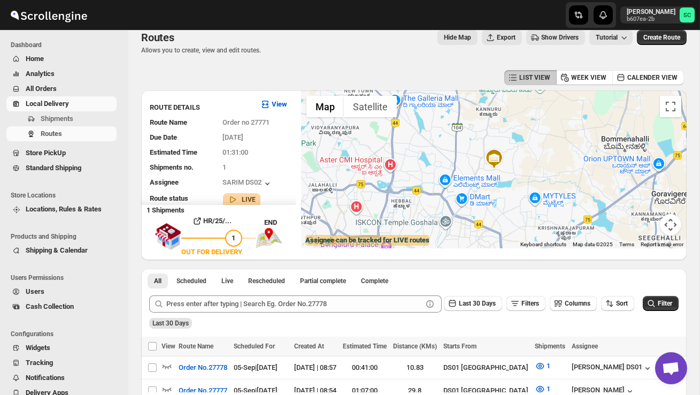
scroll to position [0, 0]
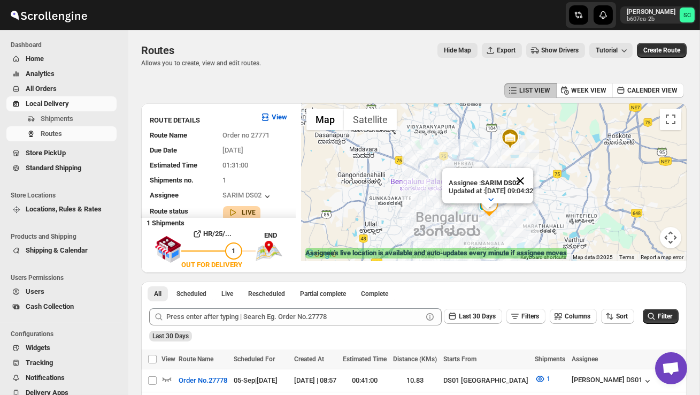
click at [533, 180] on button "Close" at bounding box center [521, 181] width 26 height 26
click at [507, 216] on div at bounding box center [494, 182] width 386 height 158
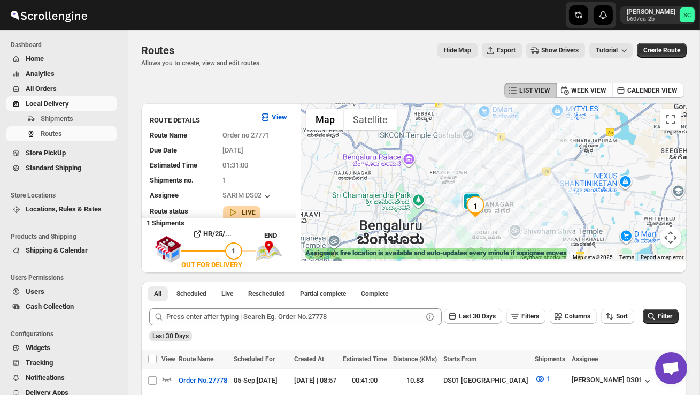
click at [507, 216] on div at bounding box center [494, 182] width 386 height 158
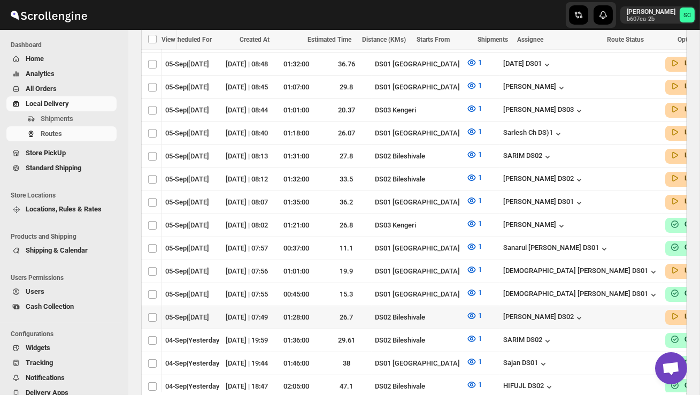
scroll to position [0, 154]
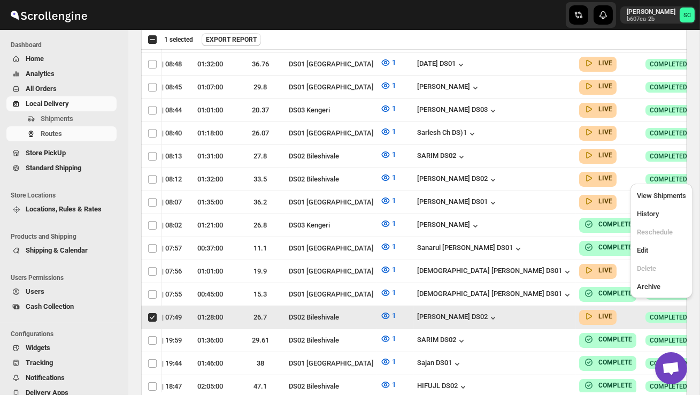
scroll to position [0, 1]
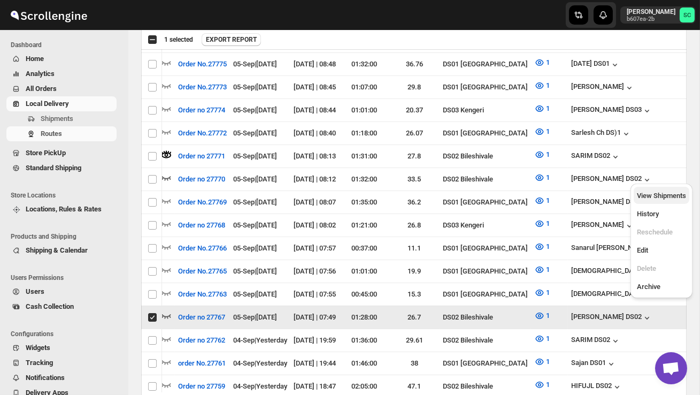
click at [668, 201] on span "View Shipments" at bounding box center [661, 195] width 49 height 11
checkbox input "false"
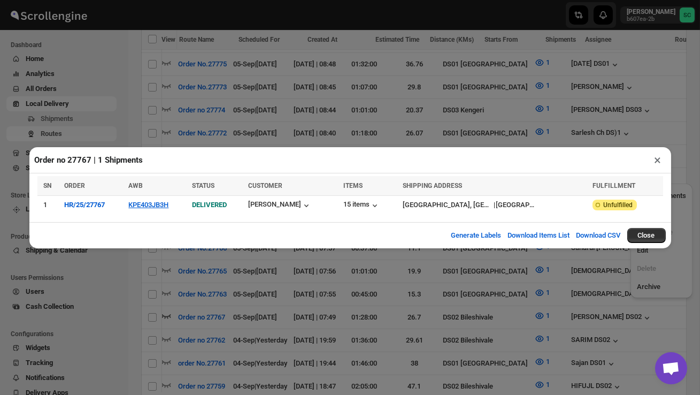
click at [128, 90] on div "Order no 27767 | 1 Shipments × SN ORDER AWB STATUS CUSTOMER ITEMS SHIPPING ADDR…" at bounding box center [350, 197] width 700 height 395
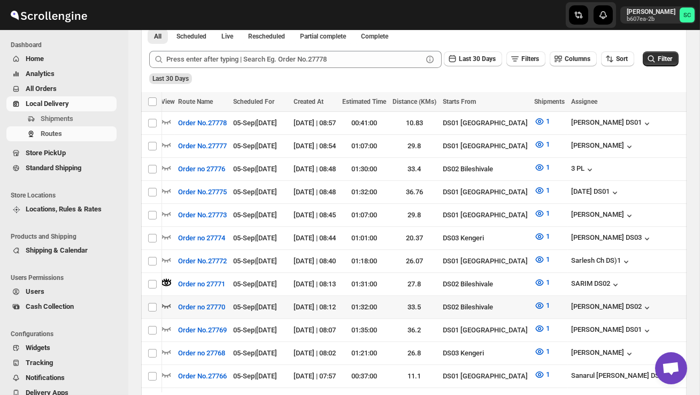
scroll to position [0, 0]
click at [169, 300] on icon "button" at bounding box center [167, 305] width 11 height 11
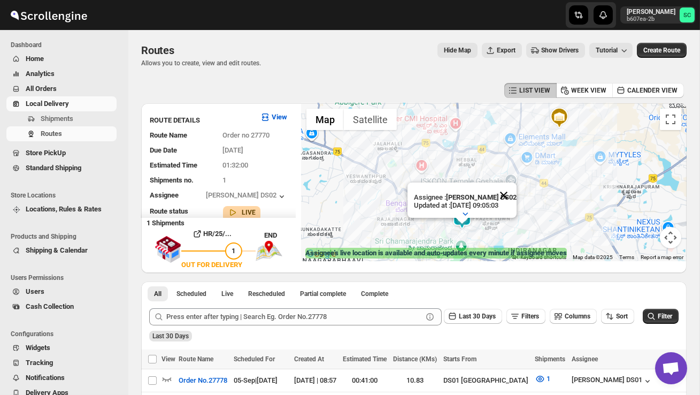
click at [509, 191] on button "Close" at bounding box center [504, 195] width 26 height 26
click at [485, 234] on div at bounding box center [494, 182] width 386 height 158
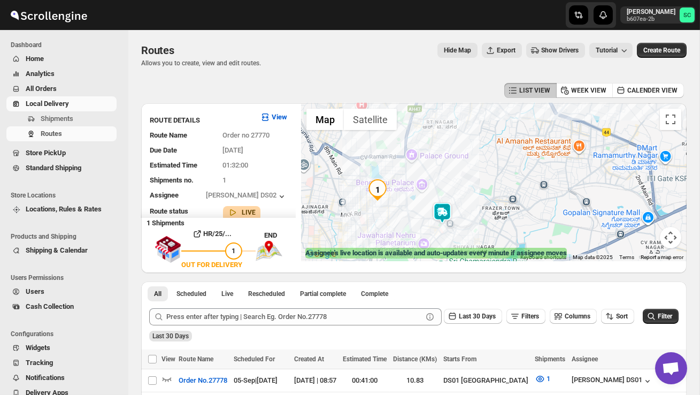
click at [471, 233] on div at bounding box center [494, 182] width 386 height 158
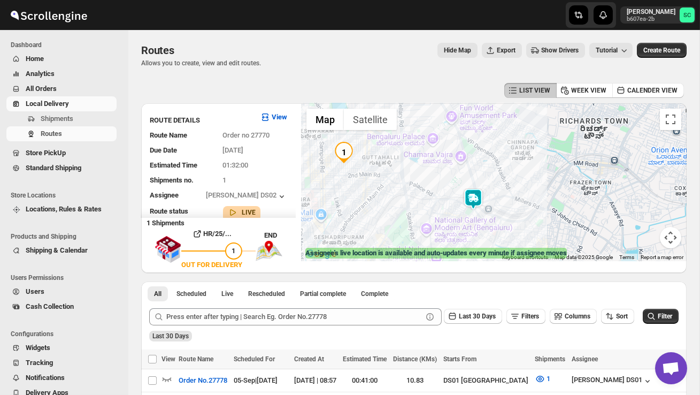
drag, startPoint x: 469, startPoint y: 230, endPoint x: 526, endPoint y: 225, distance: 58.0
click at [526, 225] on div at bounding box center [494, 182] width 386 height 158
click at [76, 118] on span "Shipments" at bounding box center [78, 118] width 74 height 11
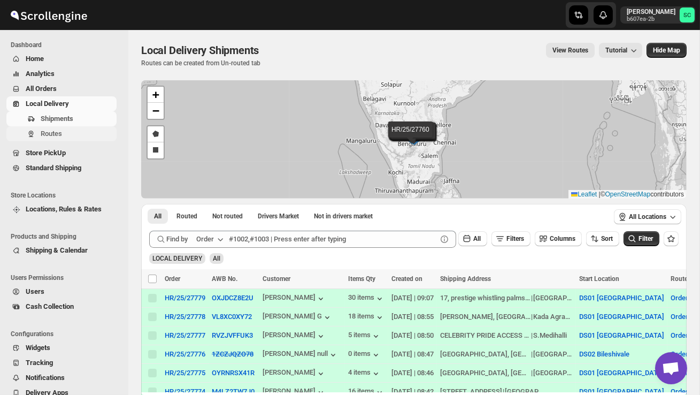
click at [75, 137] on span "Routes" at bounding box center [78, 133] width 74 height 11
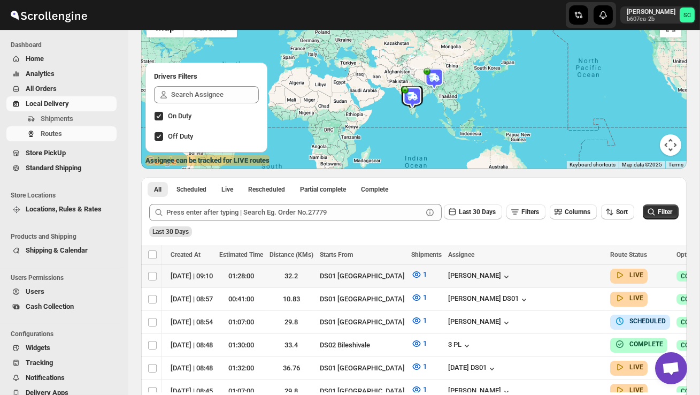
scroll to position [0, 154]
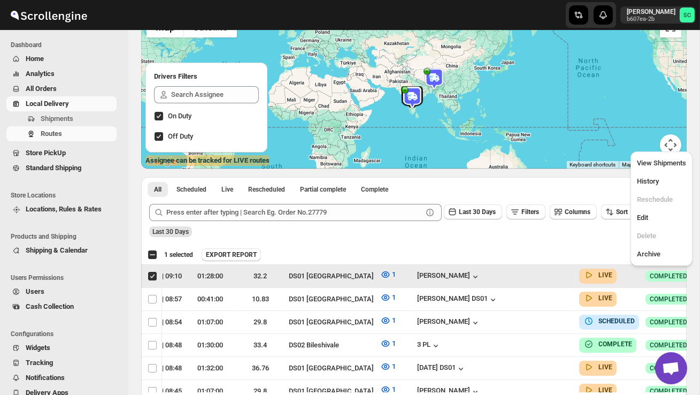
scroll to position [0, 1]
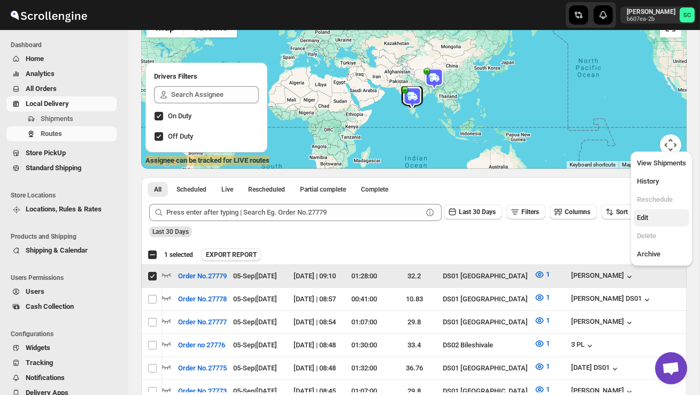
click at [656, 218] on span "Edit" at bounding box center [661, 217] width 49 height 11
checkbox input "false"
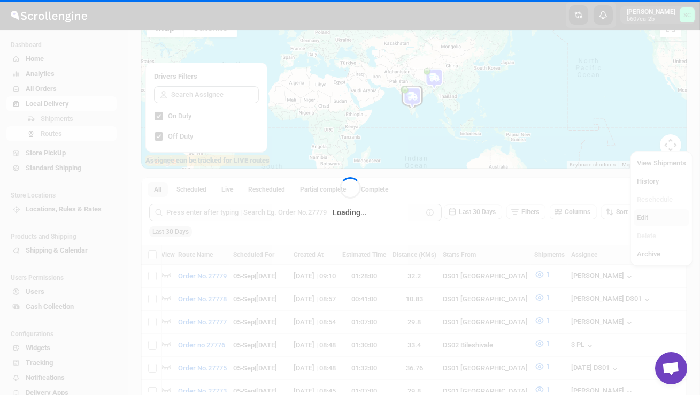
scroll to position [0, 0]
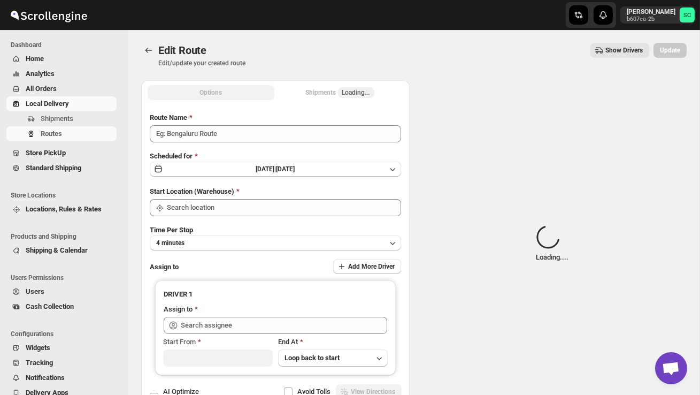
type input "Order No.27779"
type input "DS01 [GEOGRAPHIC_DATA]"
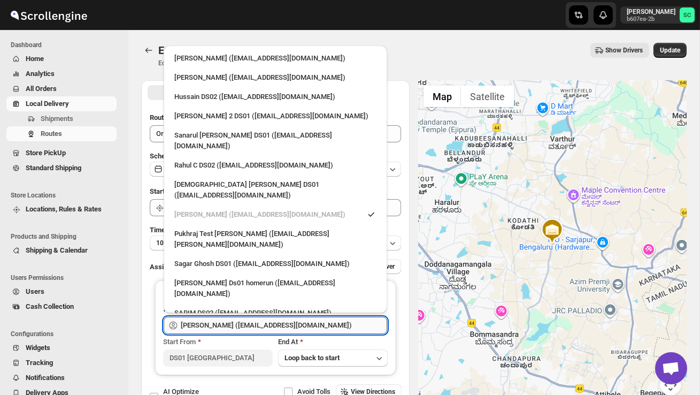
click at [321, 328] on input "[PERSON_NAME] ([EMAIL_ADDRESS][DOMAIN_NAME])" at bounding box center [284, 325] width 207 height 17
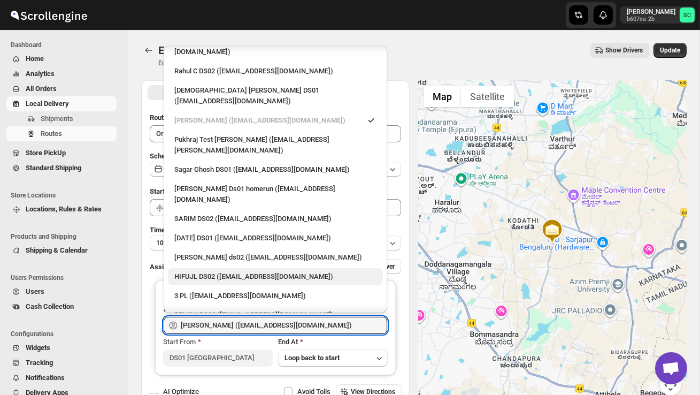
scroll to position [95, 0]
click at [253, 309] on div "REMON DS02 ([EMAIL_ADDRESS][DOMAIN_NAME])" at bounding box center [275, 314] width 202 height 11
type input "REMON DS02 ([EMAIL_ADDRESS][DOMAIN_NAME])"
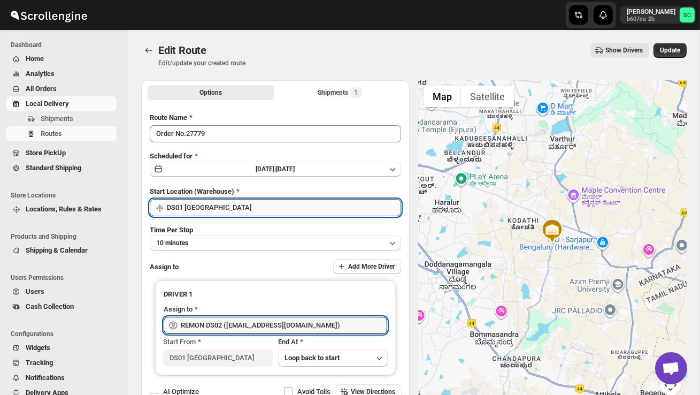
click at [259, 205] on input "DS01 [GEOGRAPHIC_DATA]" at bounding box center [284, 207] width 234 height 17
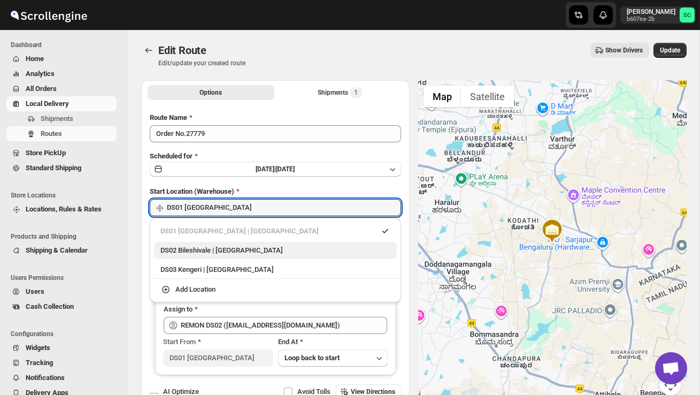
click at [255, 254] on div "DS02 Bileshivale | [GEOGRAPHIC_DATA]" at bounding box center [276, 250] width 230 height 11
type input "DS02 Bileshivale"
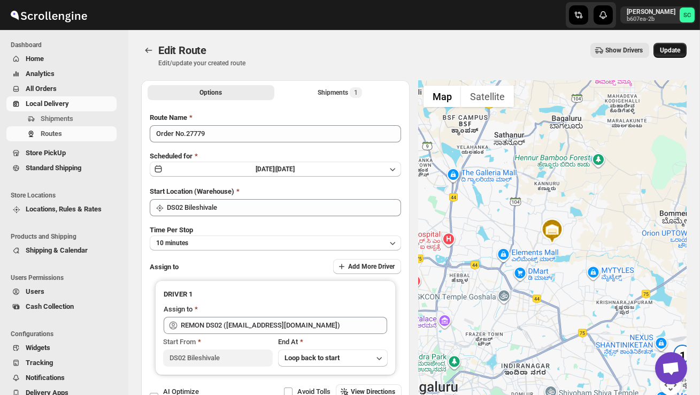
click at [667, 49] on span "Update" at bounding box center [670, 50] width 20 height 9
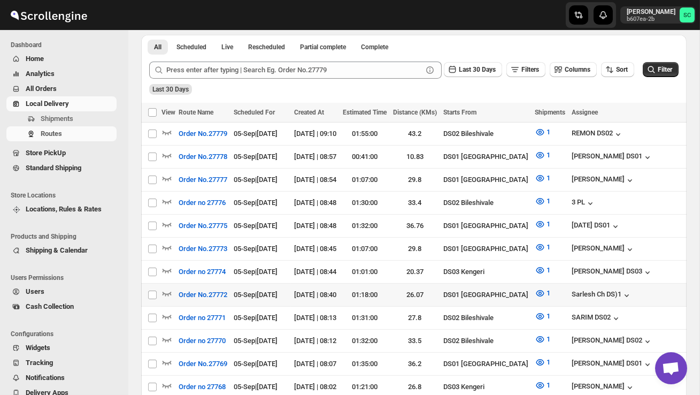
scroll to position [239, 0]
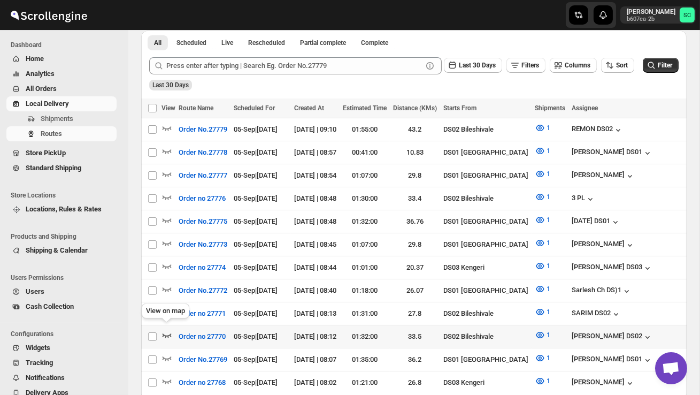
click at [167, 330] on icon "button" at bounding box center [167, 335] width 11 height 11
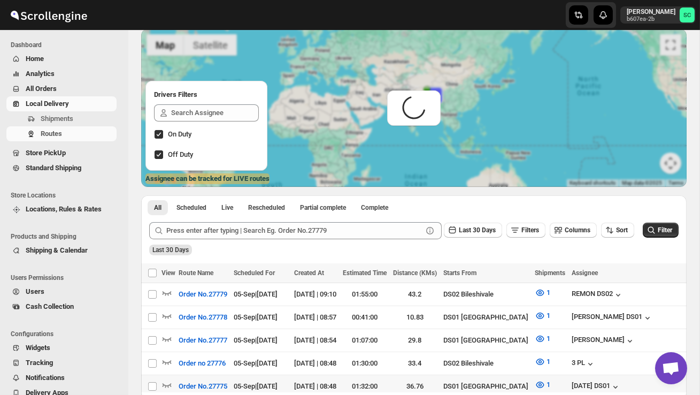
scroll to position [0, 0]
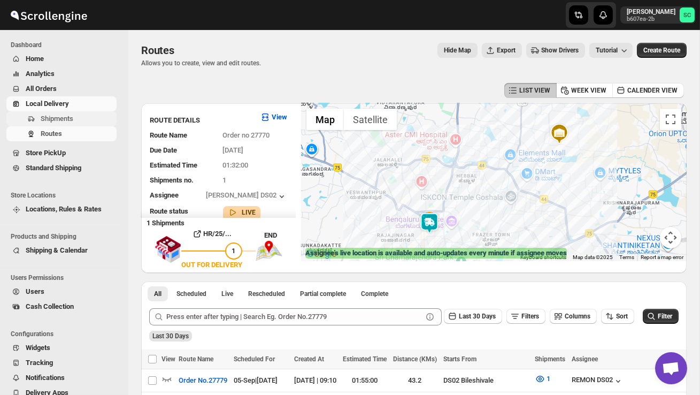
click at [61, 115] on span "Shipments" at bounding box center [57, 118] width 33 height 8
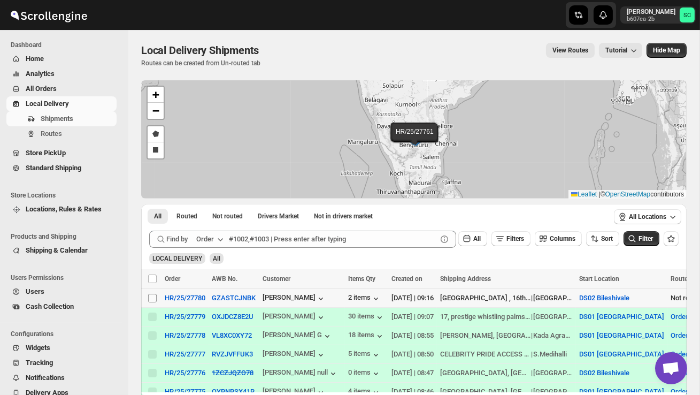
click at [153, 300] on input "Select shipment" at bounding box center [152, 298] width 9 height 9
checkbox input "true"
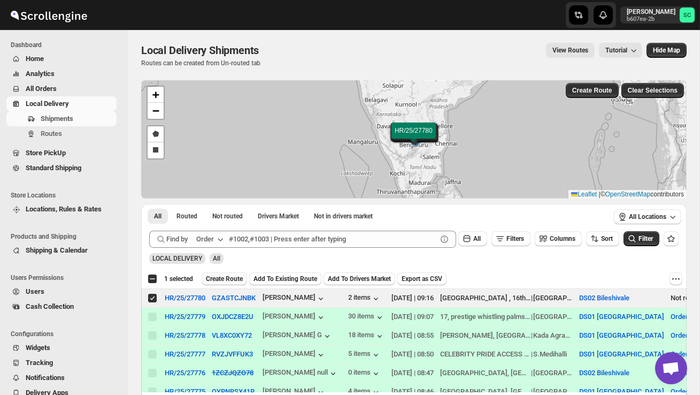
click at [221, 278] on span "Create Route" at bounding box center [224, 278] width 37 height 9
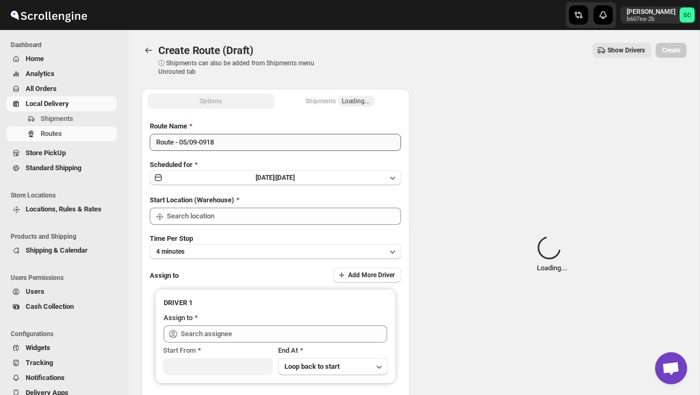
type input "DS02 Bileshivale"
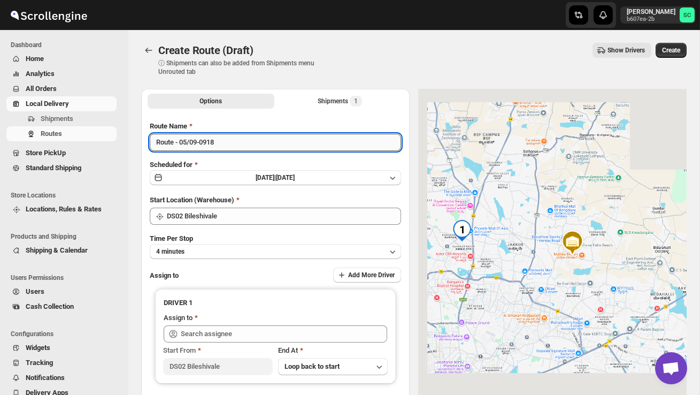
click at [230, 144] on input "Route - 05/09-0918" at bounding box center [275, 142] width 251 height 17
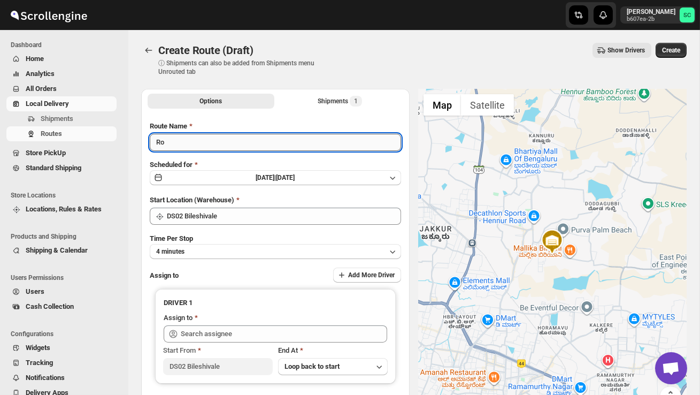
type input "R"
type input "Order no 27780"
click at [266, 245] on button "4 minutes" at bounding box center [275, 251] width 251 height 15
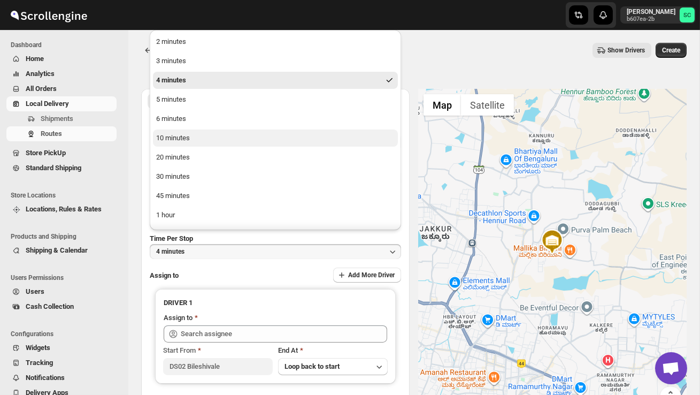
click at [217, 142] on button "10 minutes" at bounding box center [275, 137] width 245 height 17
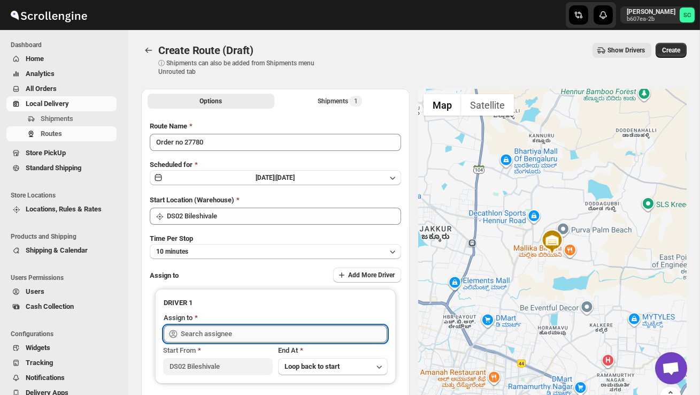
click at [219, 332] on input "text" at bounding box center [284, 333] width 207 height 17
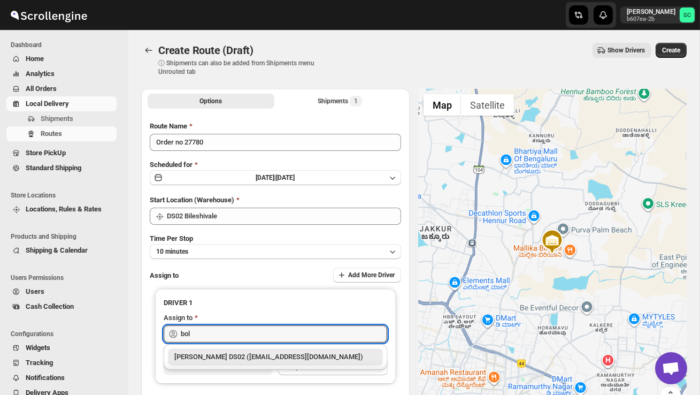
click at [256, 360] on div "[PERSON_NAME] DS02 ([EMAIL_ADDRESS][DOMAIN_NAME])" at bounding box center [275, 357] width 202 height 11
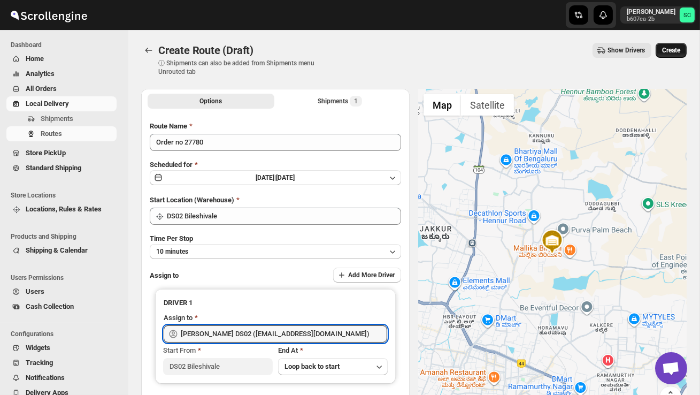
type input "[PERSON_NAME] DS02 ([EMAIL_ADDRESS][DOMAIN_NAME])"
click at [674, 52] on span "Create" at bounding box center [671, 50] width 18 height 9
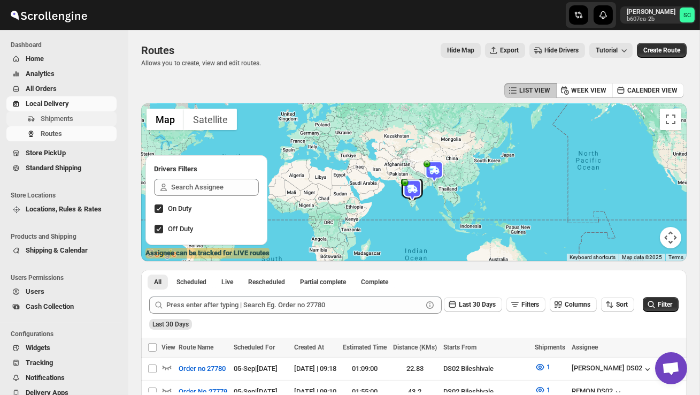
click at [73, 116] on span "Shipments" at bounding box center [57, 118] width 33 height 8
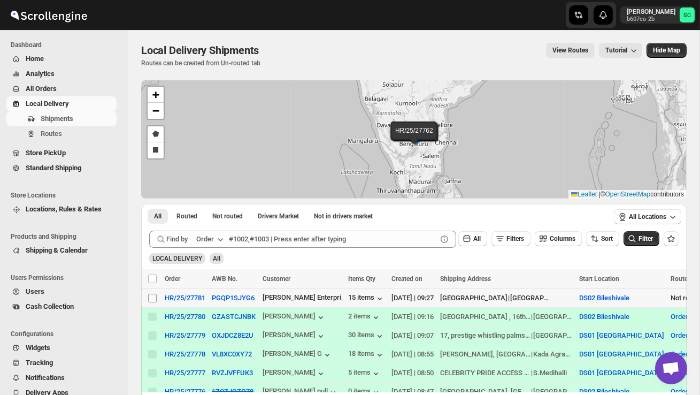
click at [155, 296] on input "Select shipment" at bounding box center [152, 298] width 9 height 9
checkbox input "true"
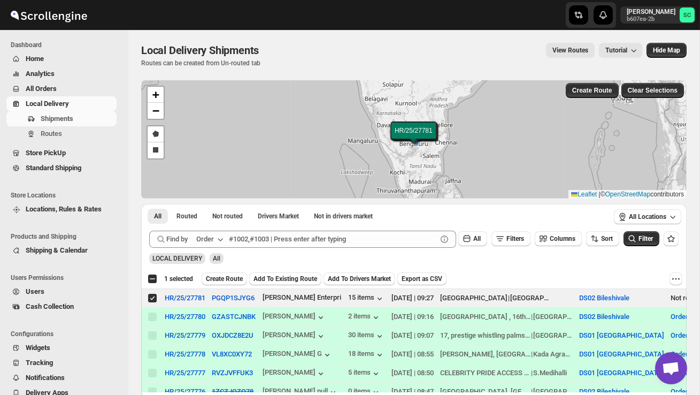
click at [222, 276] on span "Create Route" at bounding box center [224, 278] width 37 height 9
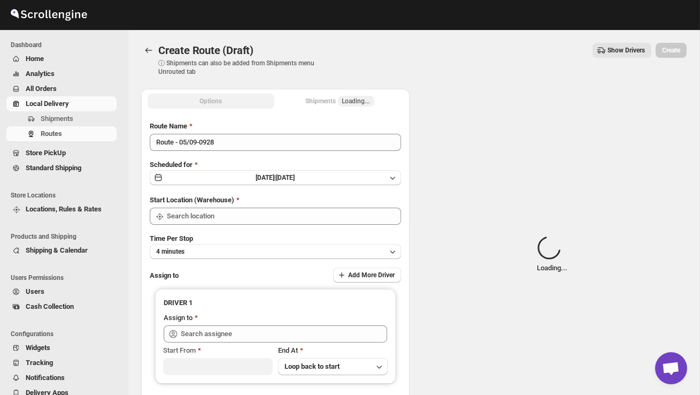
type input "DS02 Bileshivale"
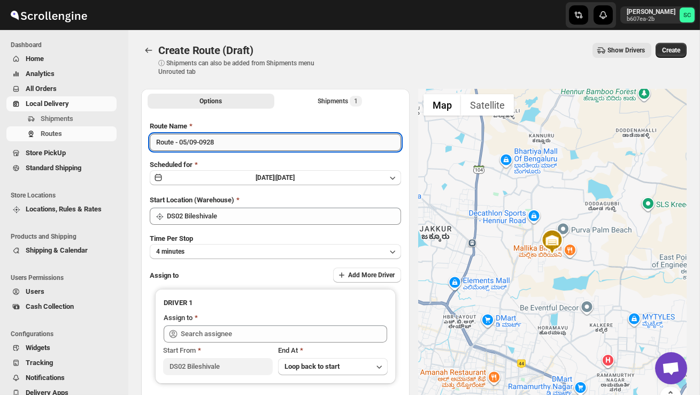
click at [239, 142] on input "Route - 05/09-0928" at bounding box center [275, 142] width 251 height 17
type input "R"
type input "Order no 27781"
click at [249, 248] on button "4 minutes" at bounding box center [275, 251] width 251 height 15
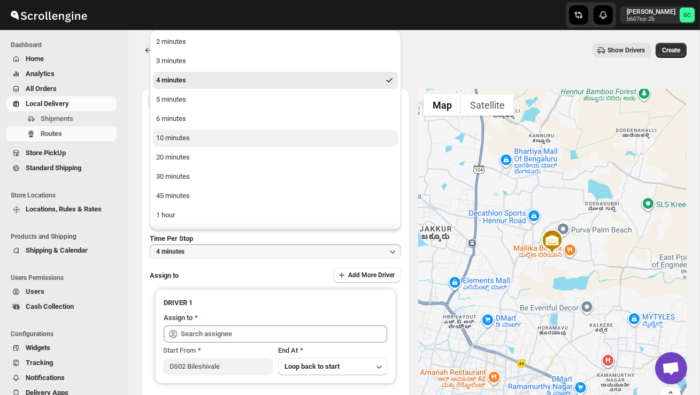
click at [220, 136] on button "10 minutes" at bounding box center [275, 137] width 245 height 17
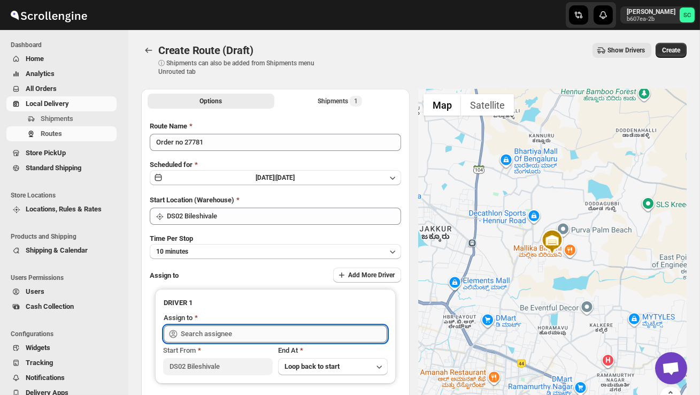
click at [217, 332] on input "text" at bounding box center [284, 333] width 207 height 17
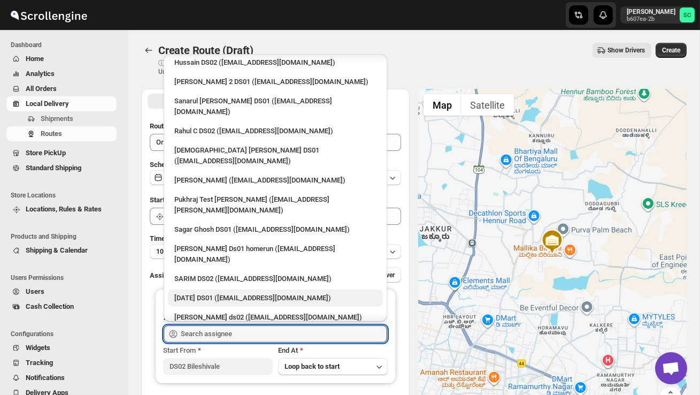
scroll to position [51, 0]
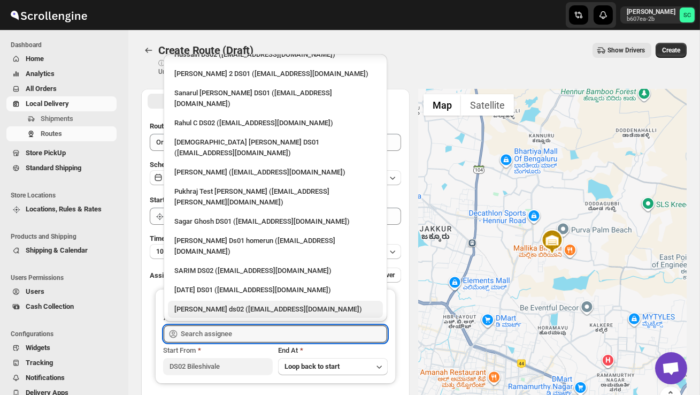
click at [216, 304] on div "[PERSON_NAME] ds02 ([EMAIL_ADDRESS][DOMAIN_NAME])" at bounding box center [275, 309] width 202 height 11
type input "[PERSON_NAME] ds02 ([EMAIL_ADDRESS][DOMAIN_NAME])"
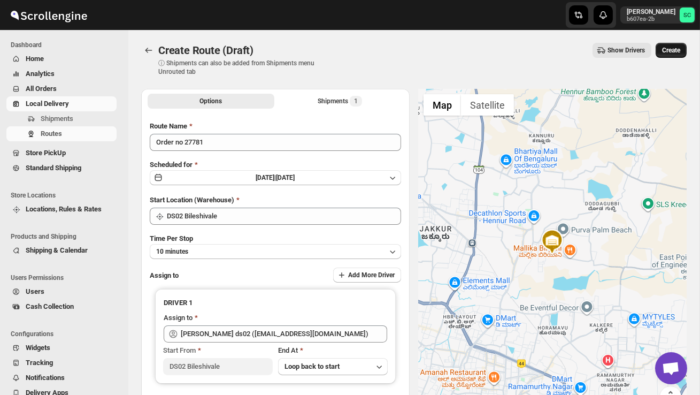
click at [670, 50] on span "Create" at bounding box center [671, 50] width 18 height 9
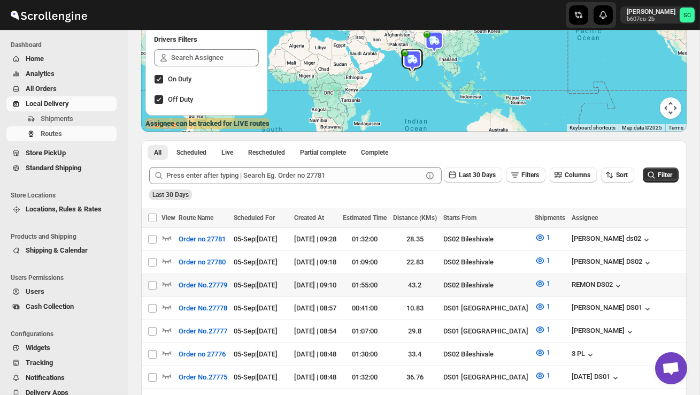
scroll to position [130, 0]
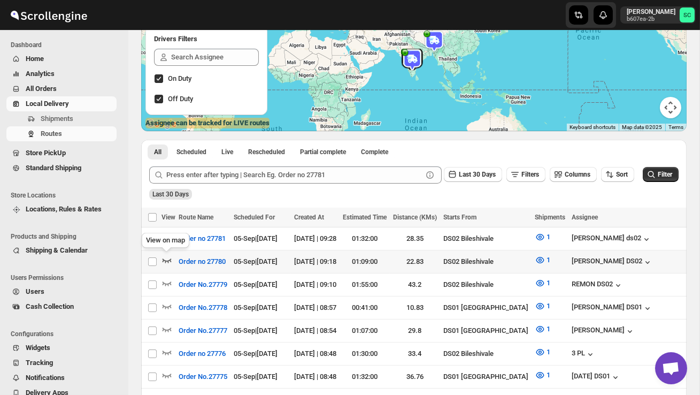
click at [169, 256] on icon "button" at bounding box center [167, 260] width 11 height 11
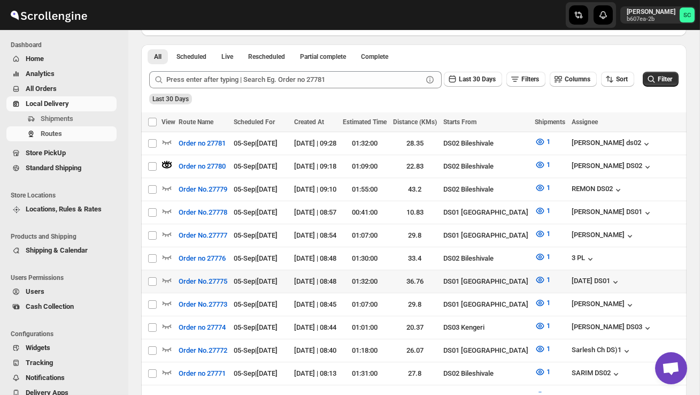
scroll to position [241, 0]
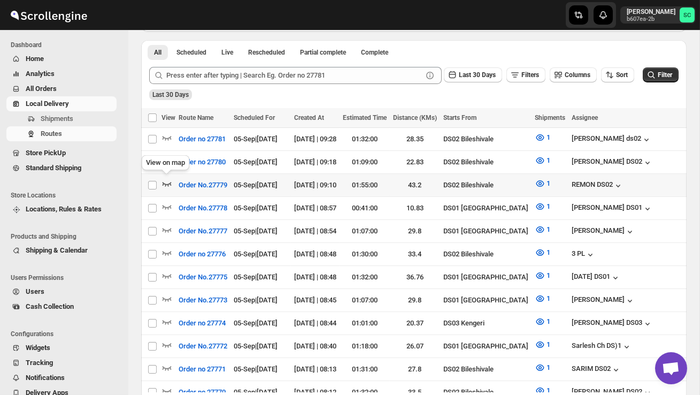
click at [167, 179] on icon "button" at bounding box center [167, 183] width 11 height 11
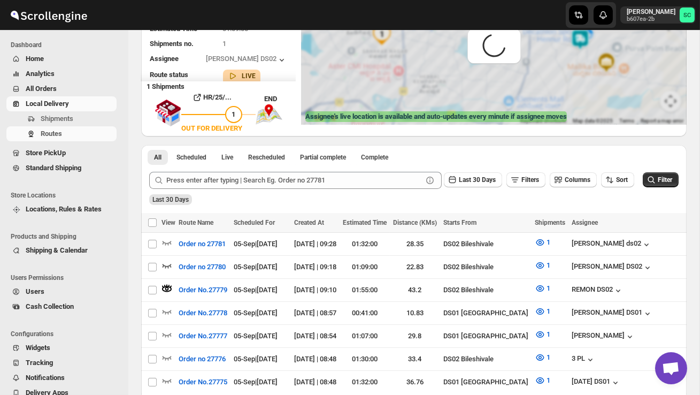
scroll to position [0, 0]
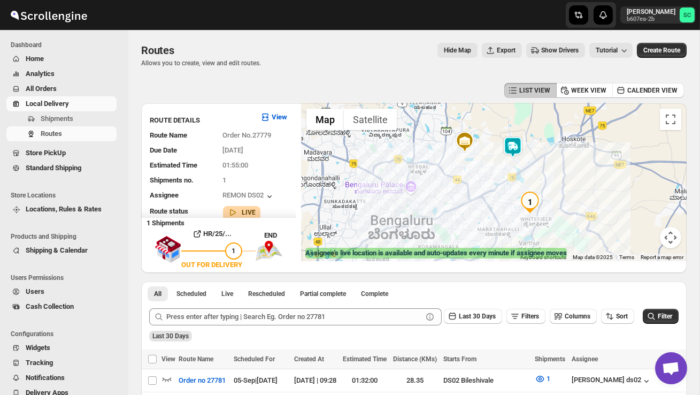
click at [523, 146] on img at bounding box center [512, 146] width 21 height 21
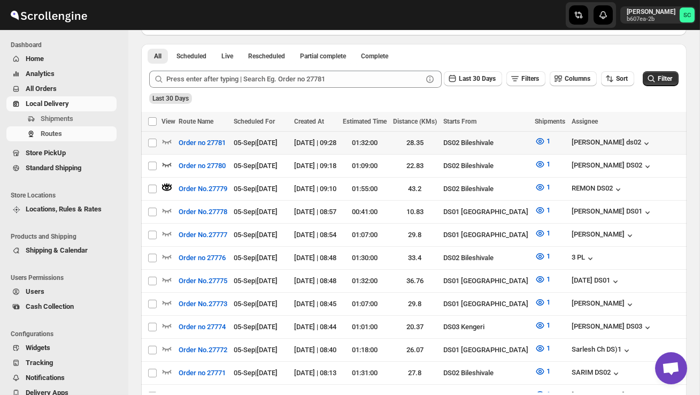
scroll to position [229, 0]
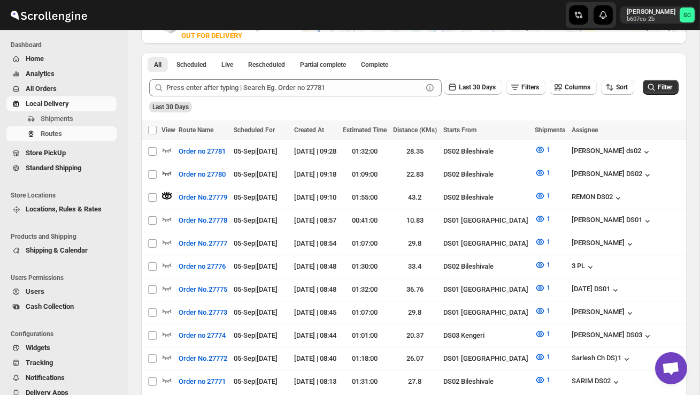
click at [394, 116] on div "Submit Last 30 Days Filters Columns Sort Filter Last 30 Days" at bounding box center [414, 95] width 546 height 49
click at [167, 170] on icon "button" at bounding box center [167, 172] width 11 height 11
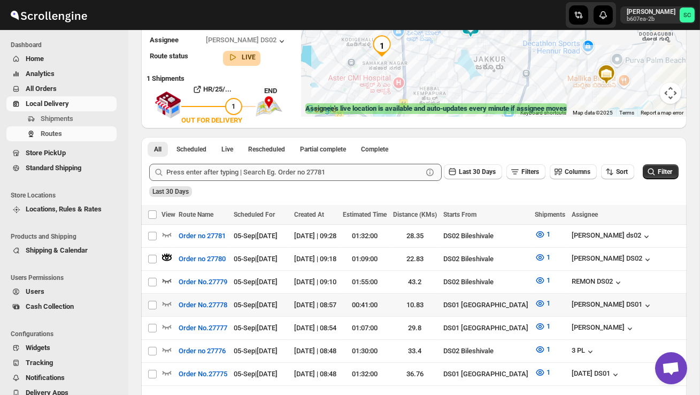
scroll to position [147, 0]
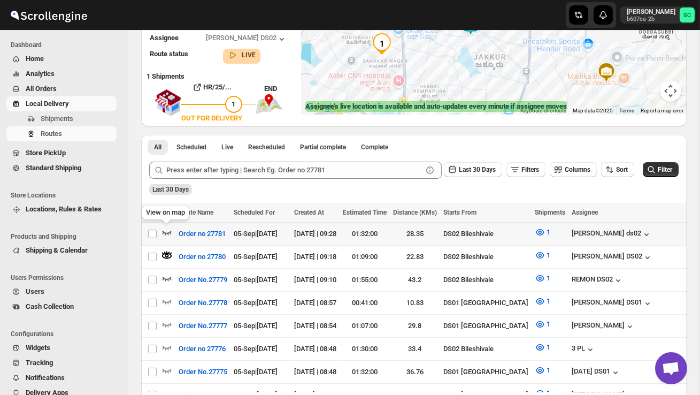
click at [166, 232] on icon "button" at bounding box center [167, 233] width 9 height 4
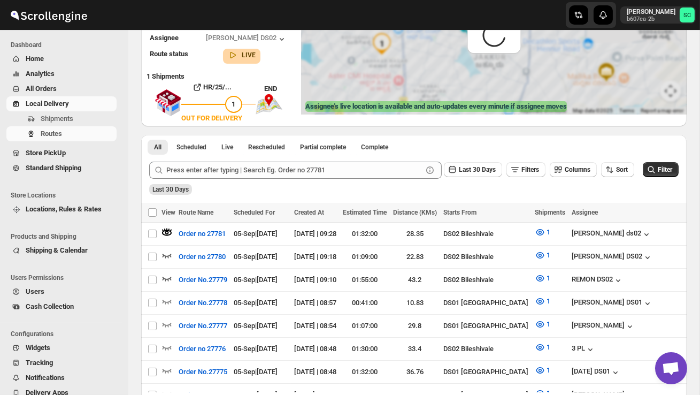
scroll to position [0, 0]
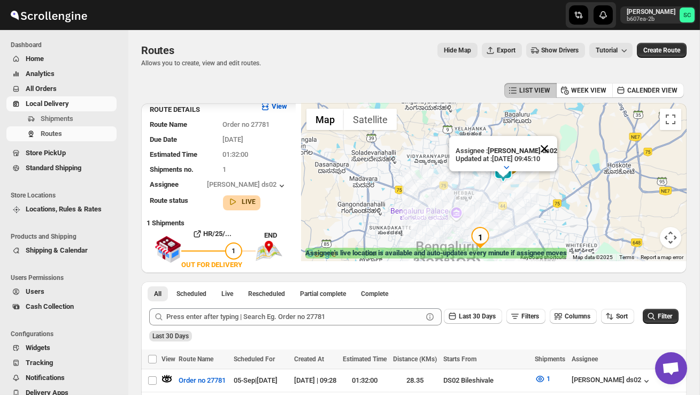
click at [553, 147] on button "Close" at bounding box center [545, 149] width 26 height 26
click at [529, 216] on div at bounding box center [494, 182] width 386 height 158
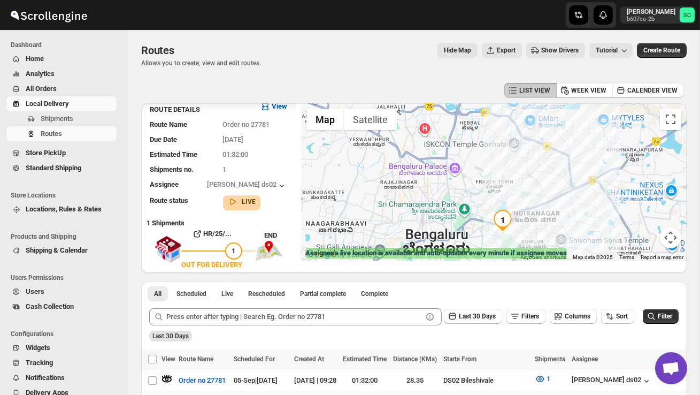
drag, startPoint x: 511, startPoint y: 213, endPoint x: 586, endPoint y: 161, distance: 91.4
click at [586, 161] on div at bounding box center [494, 182] width 386 height 158
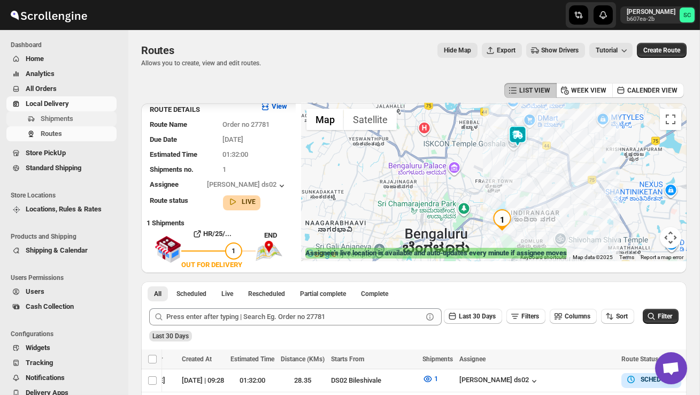
click at [78, 120] on span "Shipments" at bounding box center [78, 118] width 74 height 11
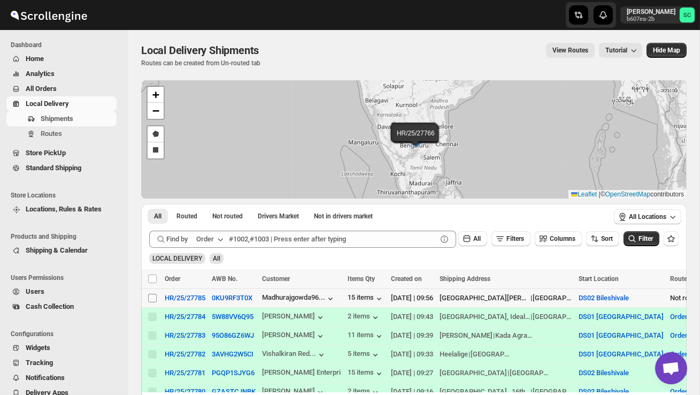
click at [155, 300] on input "Select shipment" at bounding box center [152, 298] width 9 height 9
checkbox input "true"
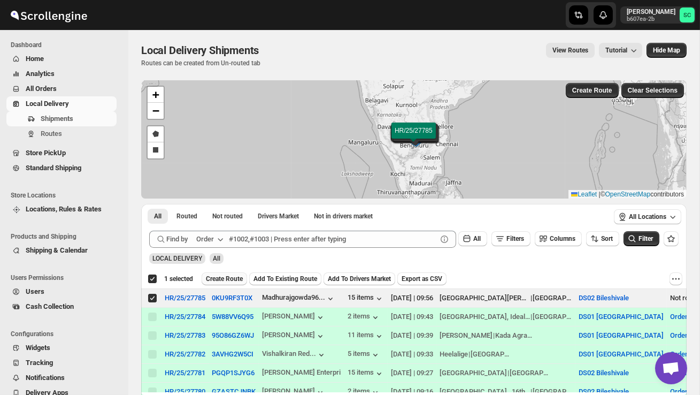
click at [232, 277] on span "Create Route" at bounding box center [224, 278] width 37 height 9
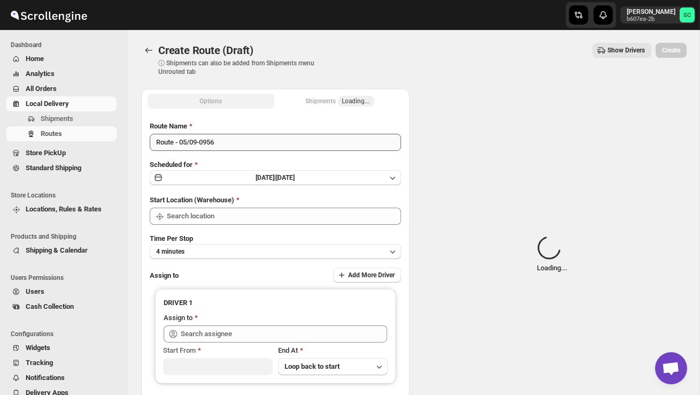
type input "DS02 Bileshivale"
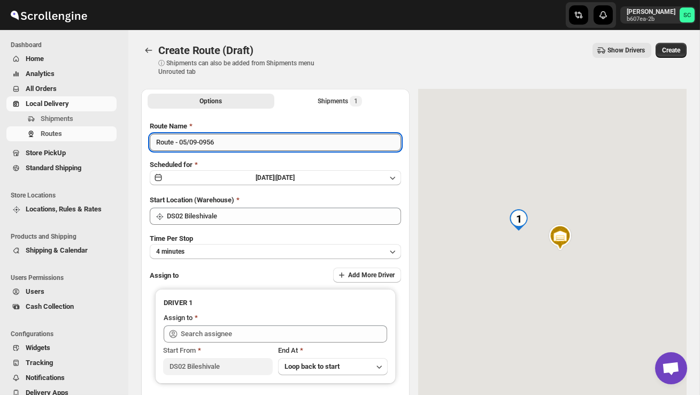
click at [233, 146] on input "Route - 05/09-0956" at bounding box center [275, 142] width 251 height 17
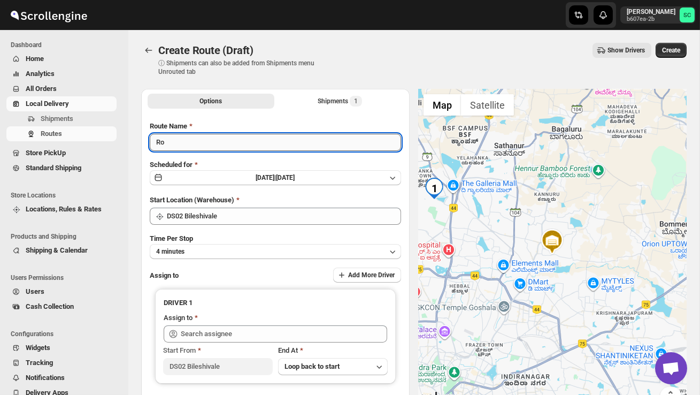
type input "R"
type input "Order no 27785"
click at [270, 249] on button "4 minutes" at bounding box center [275, 251] width 251 height 15
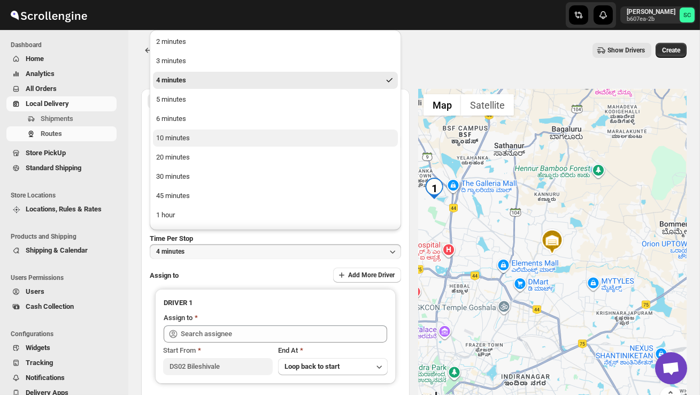
click at [210, 134] on button "10 minutes" at bounding box center [275, 137] width 245 height 17
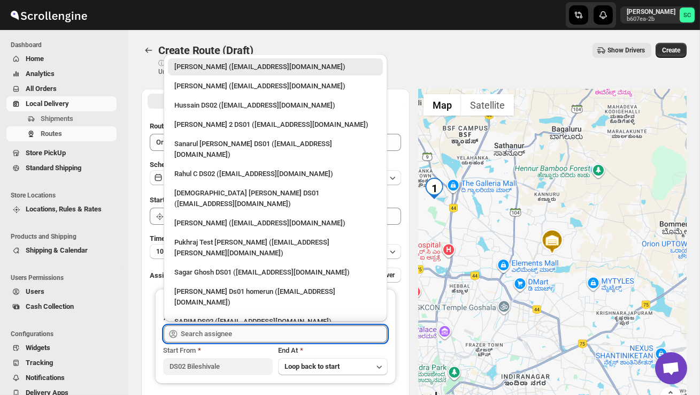
click at [219, 332] on input "text" at bounding box center [284, 333] width 207 height 17
click at [203, 106] on div "Hussain DS02 ([EMAIL_ADDRESS][DOMAIN_NAME])" at bounding box center [275, 105] width 202 height 11
type input "Hussain DS02 ([EMAIL_ADDRESS][DOMAIN_NAME])"
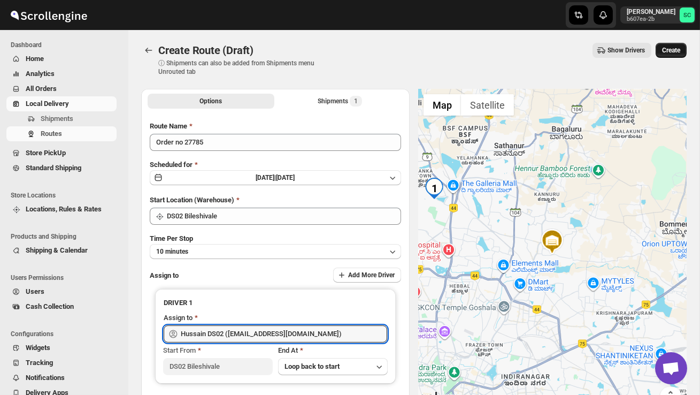
click at [669, 52] on span "Create" at bounding box center [671, 50] width 18 height 9
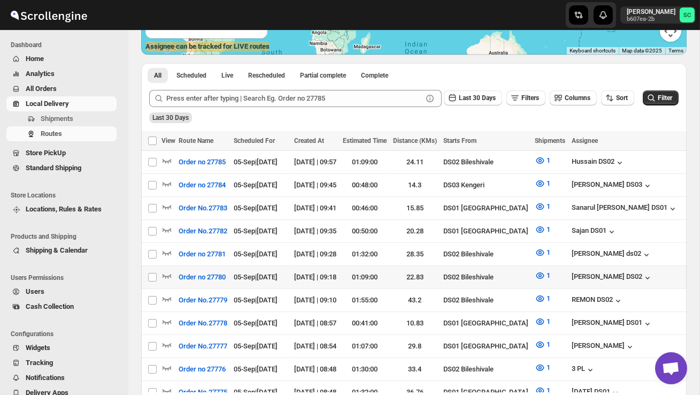
scroll to position [210, 0]
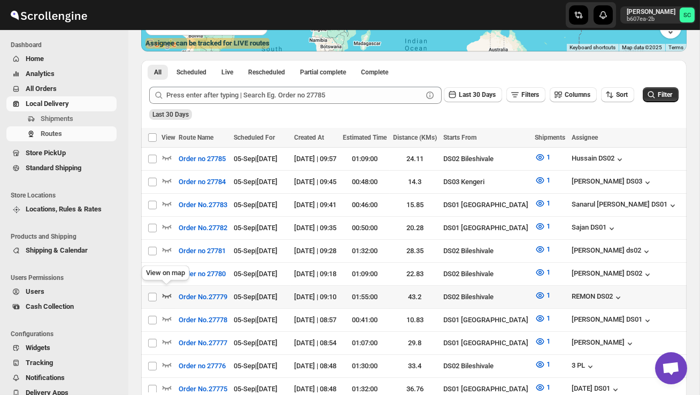
click at [164, 290] on icon "button" at bounding box center [167, 295] width 11 height 11
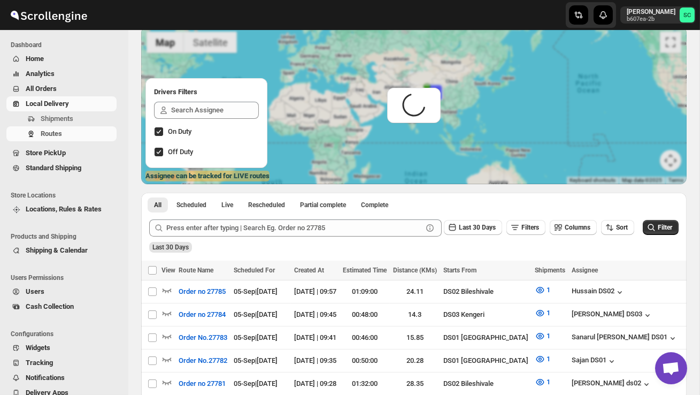
scroll to position [0, 0]
